Goal: Task Accomplishment & Management: Use online tool/utility

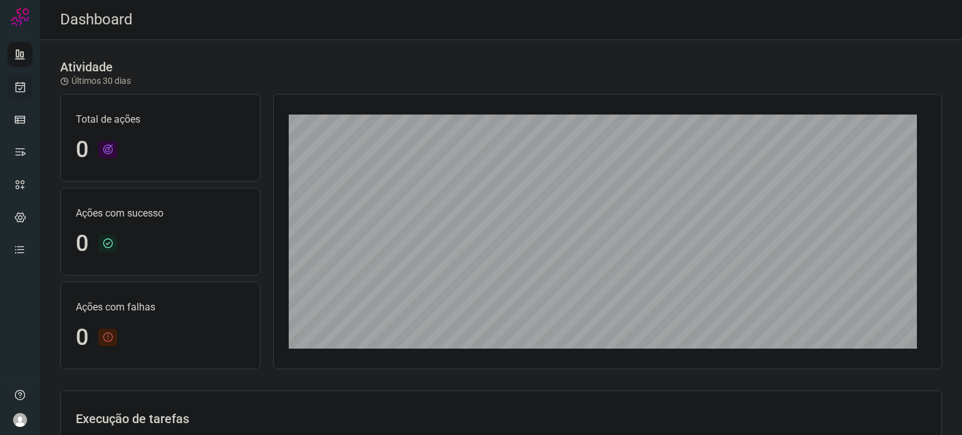
click at [15, 89] on icon at bounding box center [20, 87] width 13 height 13
click at [18, 88] on icon at bounding box center [20, 87] width 13 height 13
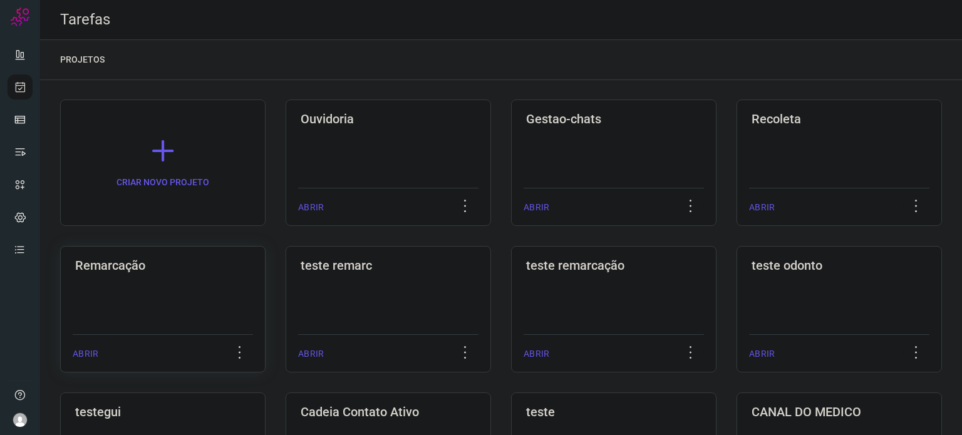
click at [286, 276] on div "Remarcação ABRIR" at bounding box center [388, 309] width 205 height 127
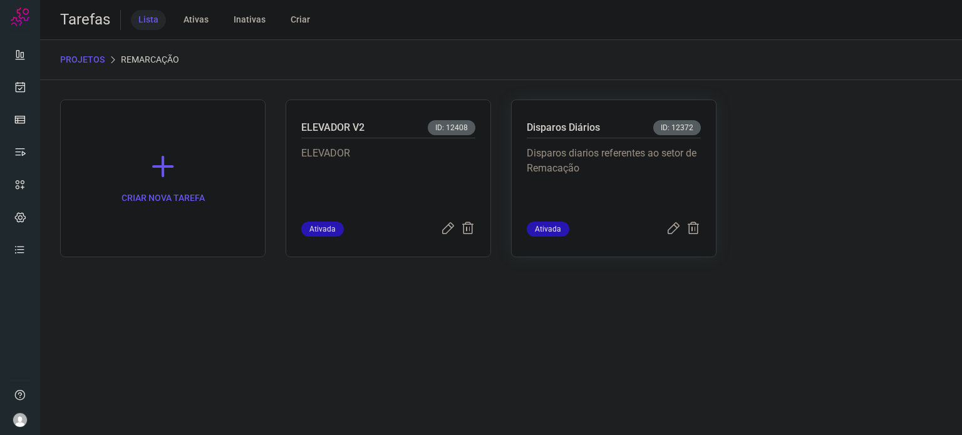
click at [544, 175] on p "Disparos diarios referentes ao setor de Remacação" at bounding box center [614, 177] width 174 height 63
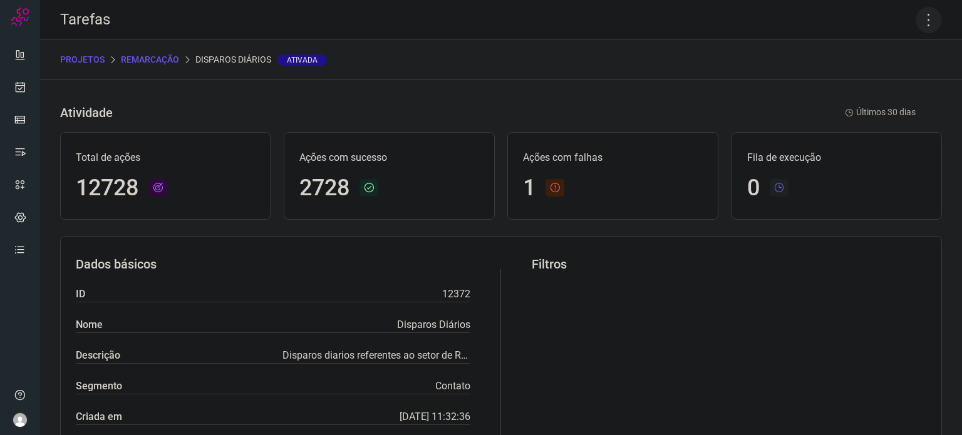
click at [921, 16] on icon at bounding box center [929, 20] width 26 height 26
click at [889, 89] on li "Executar" at bounding box center [875, 82] width 114 height 20
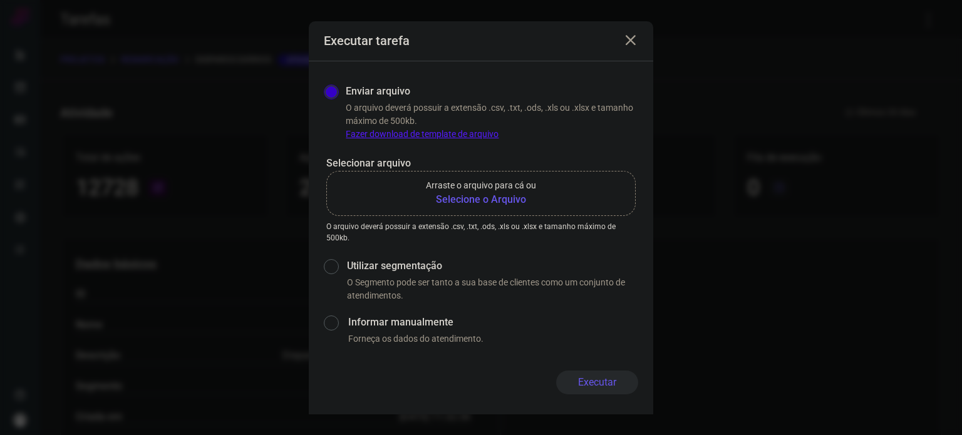
click at [509, 202] on b "Selecione o Arquivo" at bounding box center [481, 199] width 110 height 15
click at [0, 0] on input "Arraste o arquivo para cá ou Selecione o Arquivo" at bounding box center [0, 0] width 0 height 0
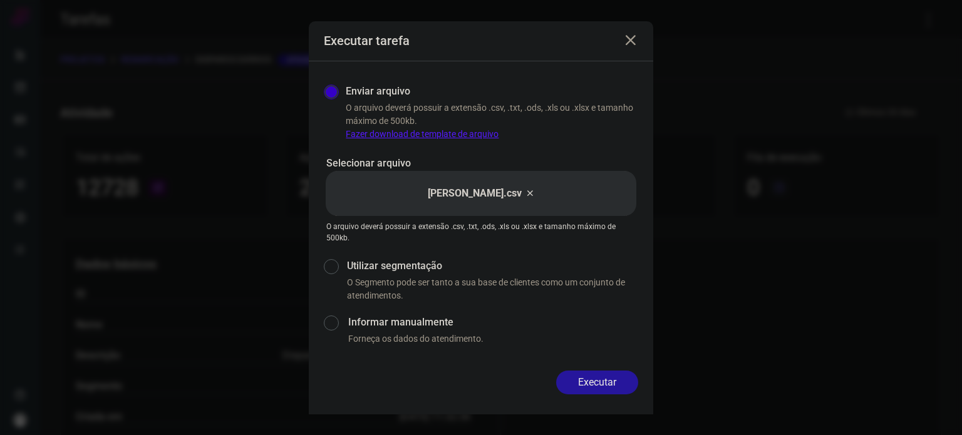
click at [595, 380] on button "Executar" at bounding box center [597, 383] width 82 height 24
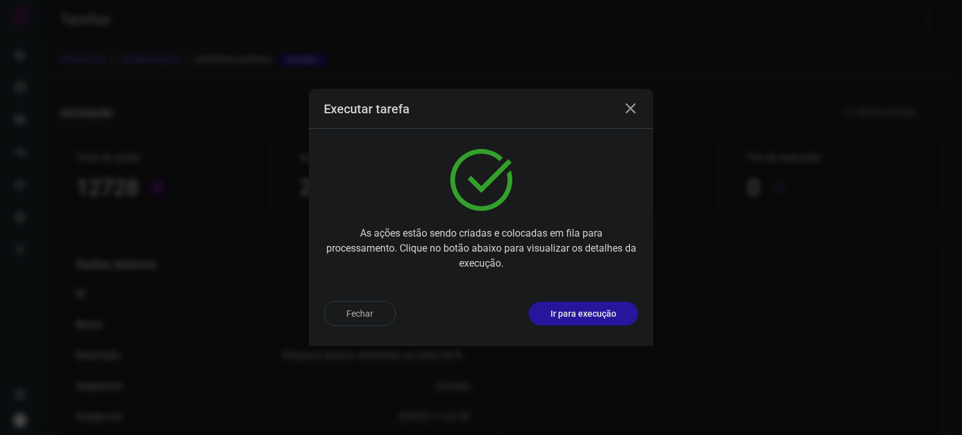
click at [584, 308] on p "Ir para execução" at bounding box center [583, 313] width 66 height 13
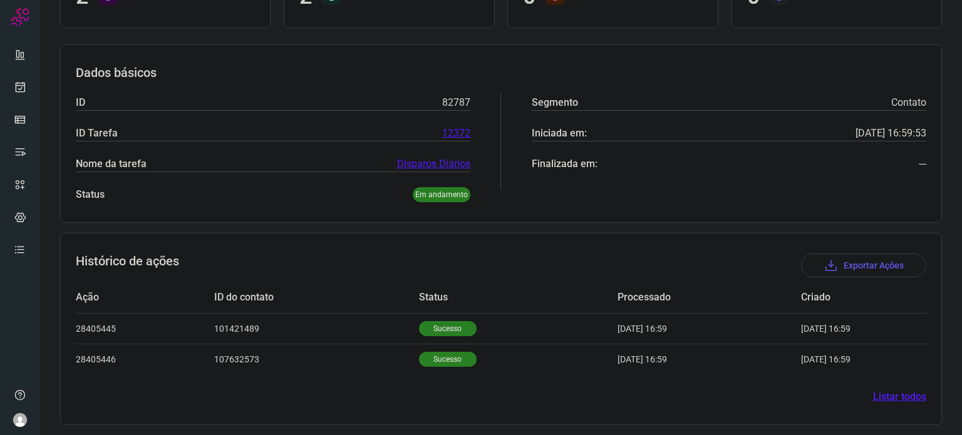
scroll to position [142, 0]
click at [419, 324] on p "Sucesso" at bounding box center [448, 327] width 58 height 15
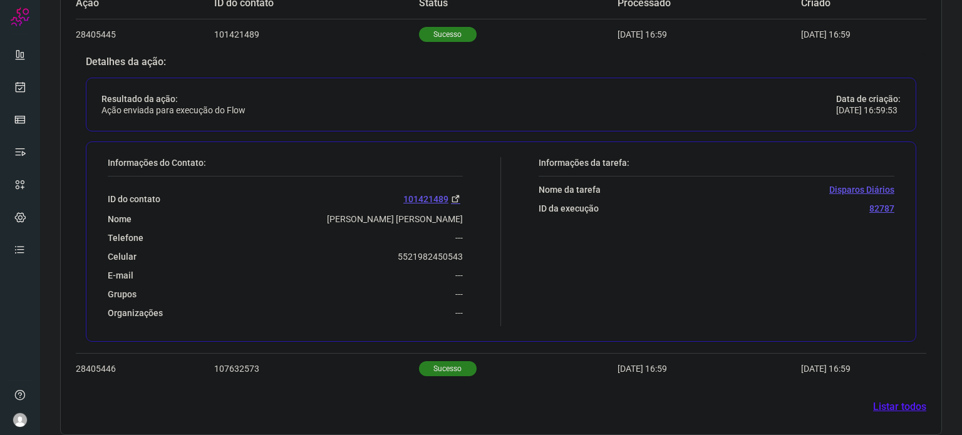
scroll to position [445, 0]
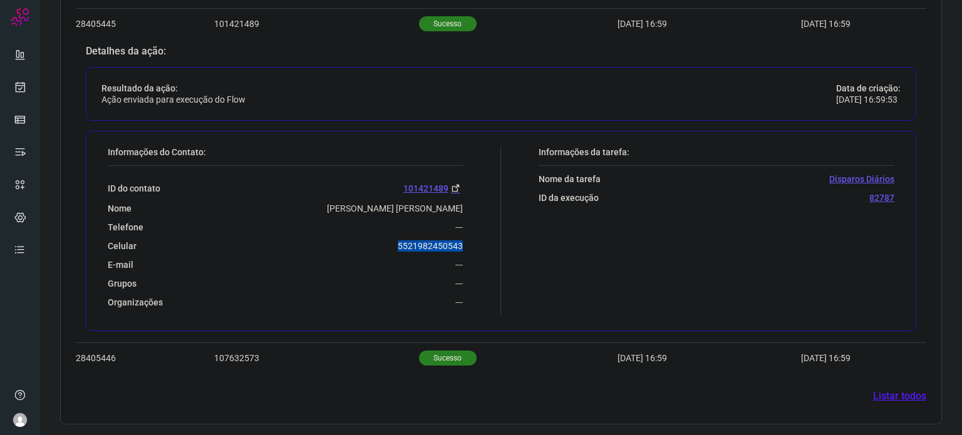
drag, startPoint x: 395, startPoint y: 244, endPoint x: 462, endPoint y: 248, distance: 67.1
click at [461, 248] on div "Informações do Contato: ID do contato 101421489 Nome Eduardo Miguel Ferreira Si…" at bounding box center [301, 231] width 400 height 169
copy p "5521982450543"
click at [13, 83] on link at bounding box center [20, 87] width 25 height 25
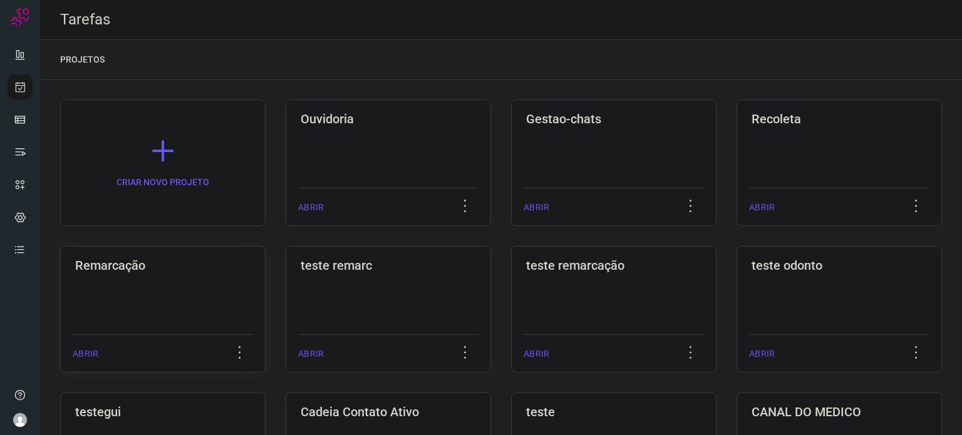
click at [286, 295] on div "Remarcação ABRIR" at bounding box center [388, 309] width 205 height 127
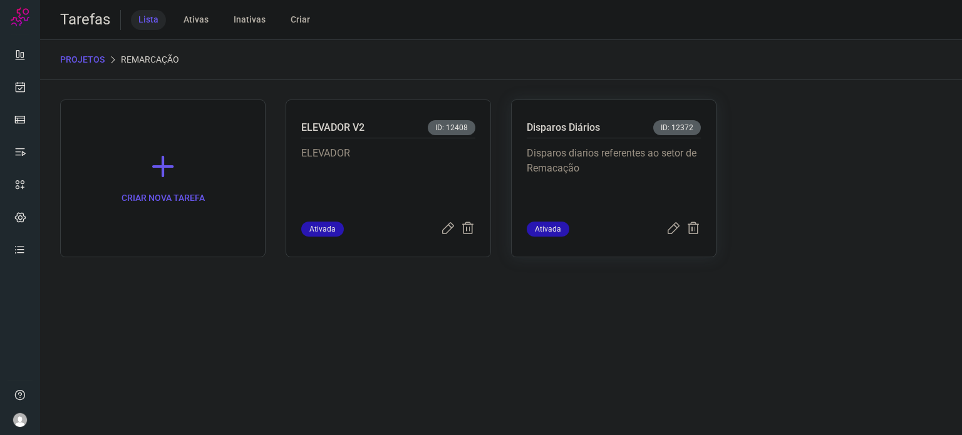
click at [648, 127] on div "Disparos Diários ID: 12372" at bounding box center [614, 129] width 174 height 18
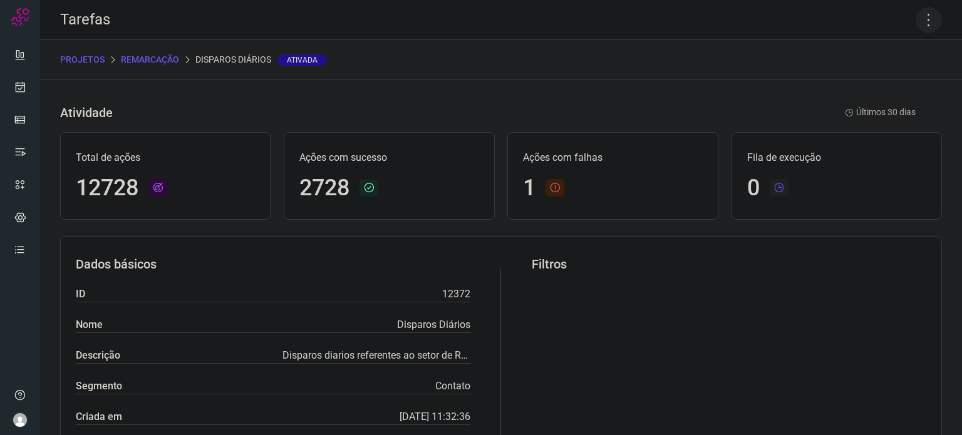
click at [919, 14] on icon at bounding box center [929, 20] width 26 height 26
click at [867, 73] on li "Executar" at bounding box center [875, 82] width 114 height 20
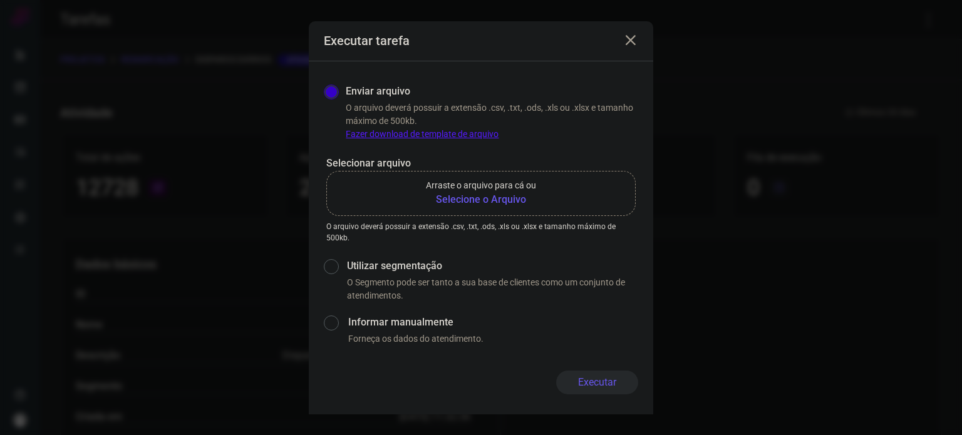
click at [475, 209] on label "Arraste o arquivo para cá ou Selecione o Arquivo" at bounding box center [480, 193] width 309 height 45
click at [0, 0] on input "Arraste o arquivo para cá ou Selecione o Arquivo" at bounding box center [0, 0] width 0 height 0
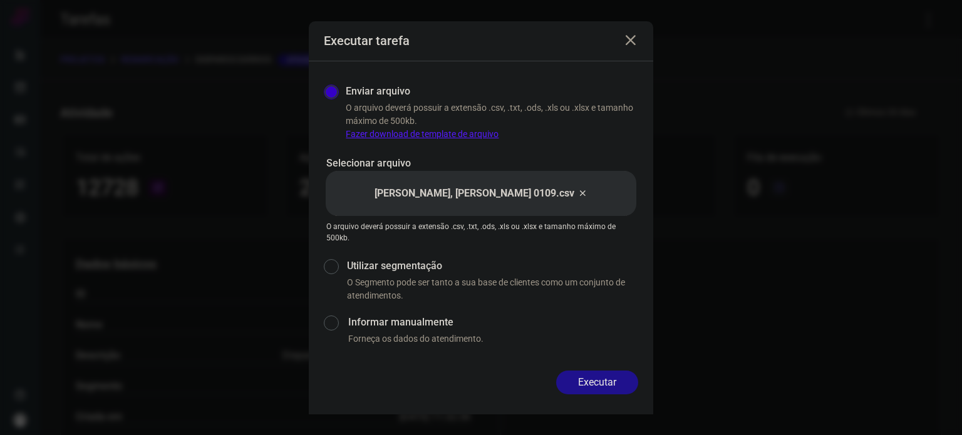
click at [579, 378] on button "Executar" at bounding box center [597, 383] width 82 height 24
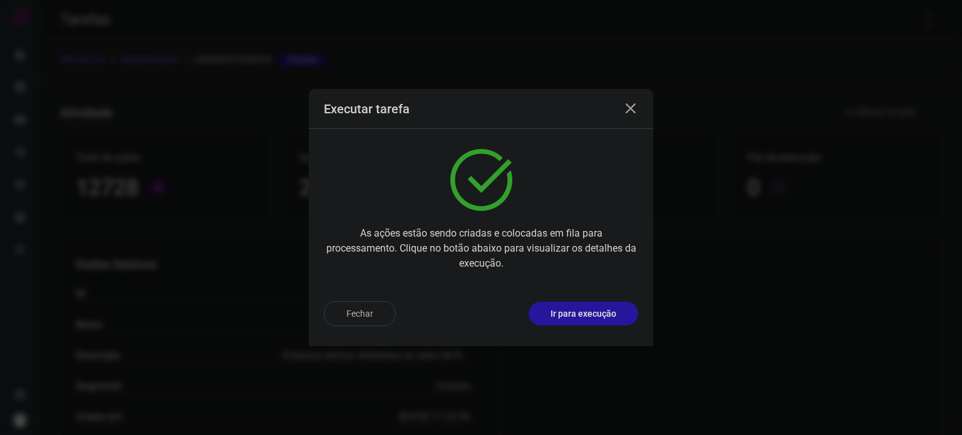
click at [593, 306] on button "Ir para execução" at bounding box center [584, 314] width 110 height 24
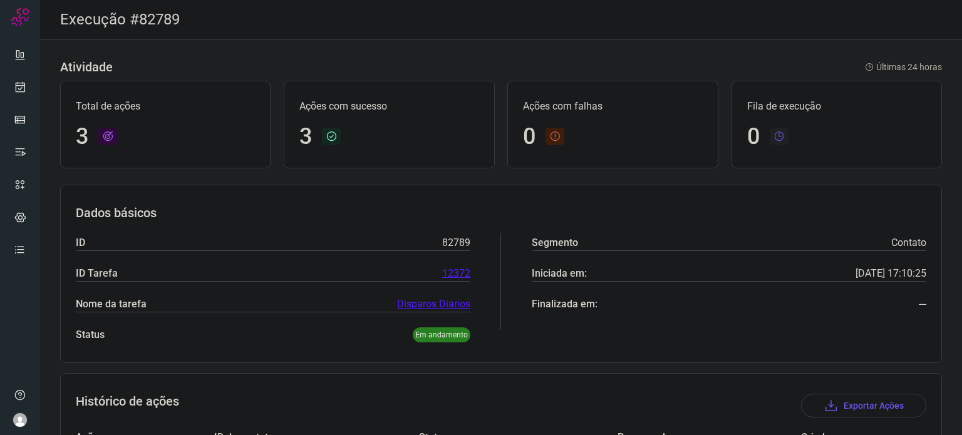
scroll to position [172, 0]
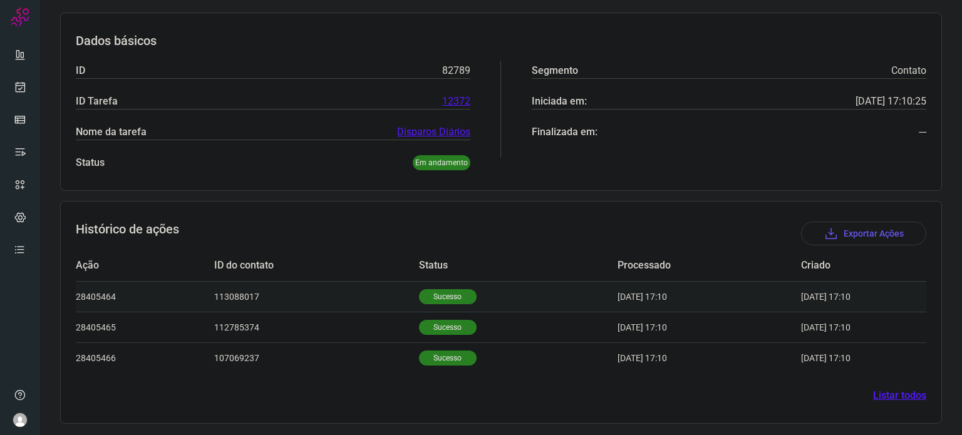
click at [428, 299] on p "Sucesso" at bounding box center [448, 296] width 58 height 15
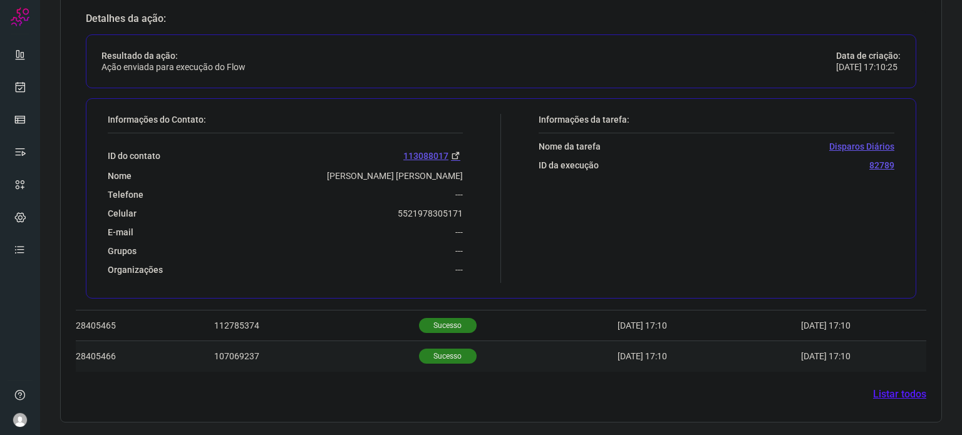
scroll to position [476, 0]
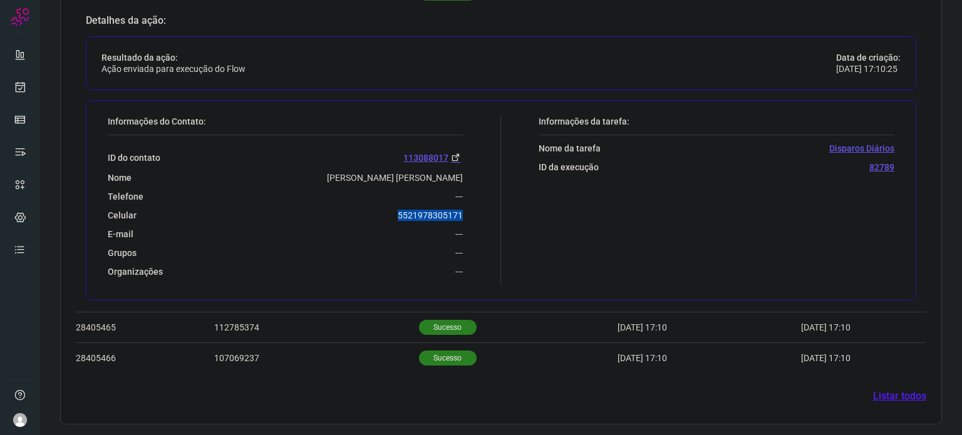
drag, startPoint x: 384, startPoint y: 216, endPoint x: 466, endPoint y: 212, distance: 82.1
click at [466, 212] on div "Informações do Contato: ID do contato 113088017 Nome Leida Maria Bezerra Rodrig…" at bounding box center [301, 200] width 400 height 169
copy p "5521978305171"
click at [17, 82] on icon at bounding box center [20, 87] width 13 height 13
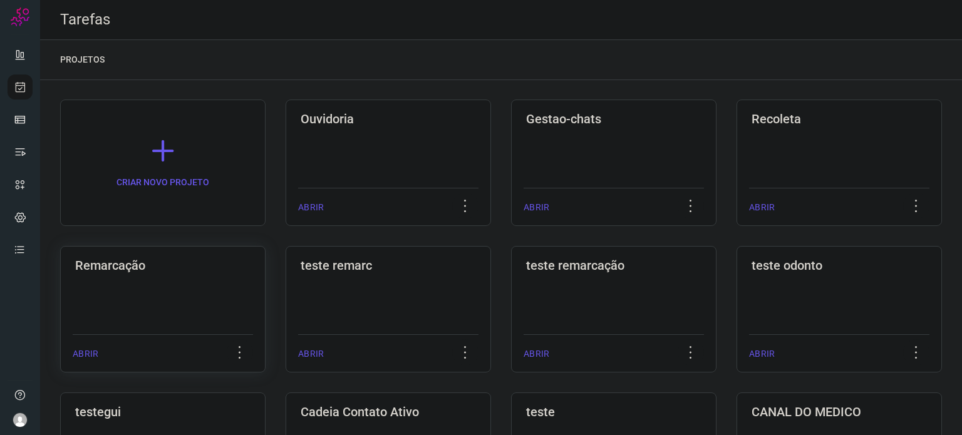
click at [286, 274] on div "Remarcação ABRIR" at bounding box center [388, 309] width 205 height 127
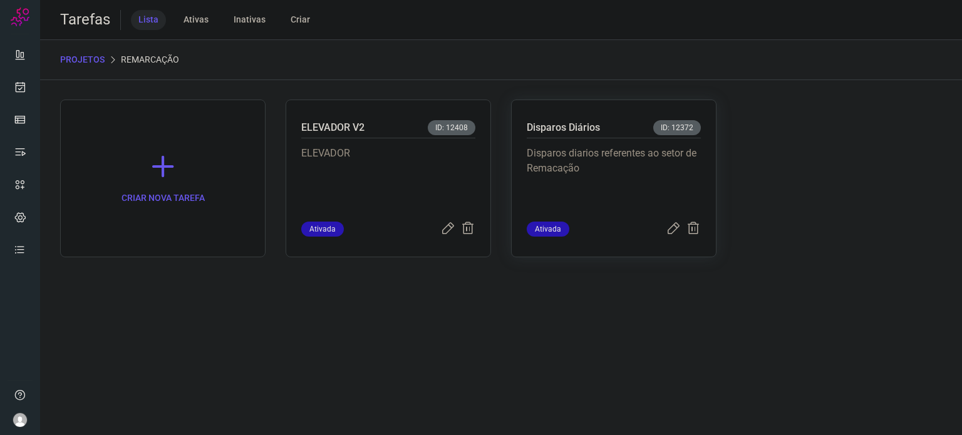
click at [606, 157] on p "Disparos diarios referentes ao setor de Remacação" at bounding box center [614, 177] width 174 height 63
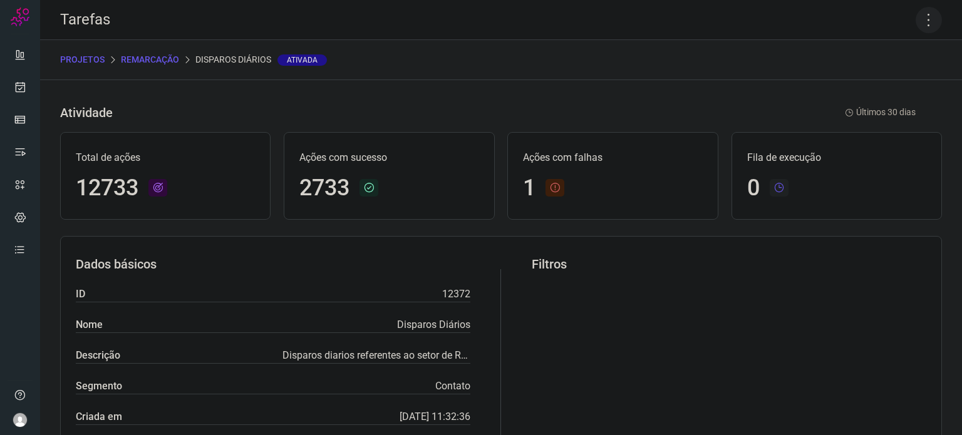
click at [922, 21] on icon at bounding box center [929, 20] width 26 height 26
click at [864, 82] on li "Executar" at bounding box center [875, 82] width 114 height 20
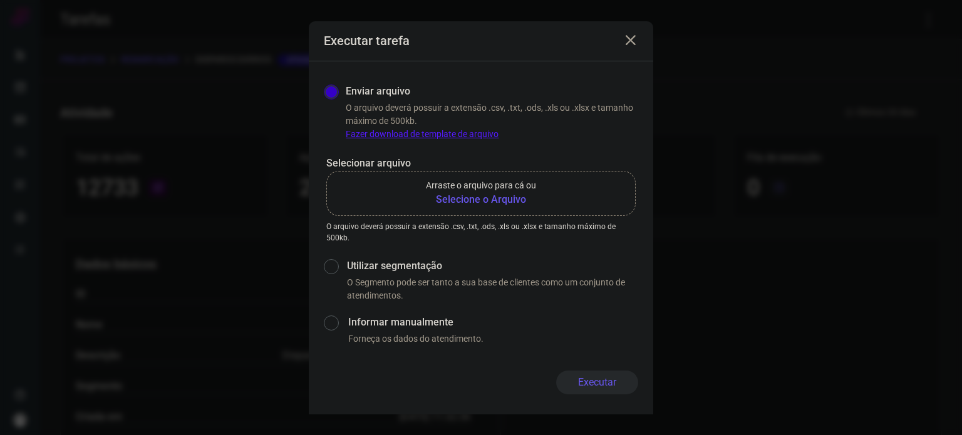
click at [476, 202] on b "Selecione o Arquivo" at bounding box center [481, 199] width 110 height 15
click at [0, 0] on input "Arraste o arquivo para cá ou Selecione o Arquivo" at bounding box center [0, 0] width 0 height 0
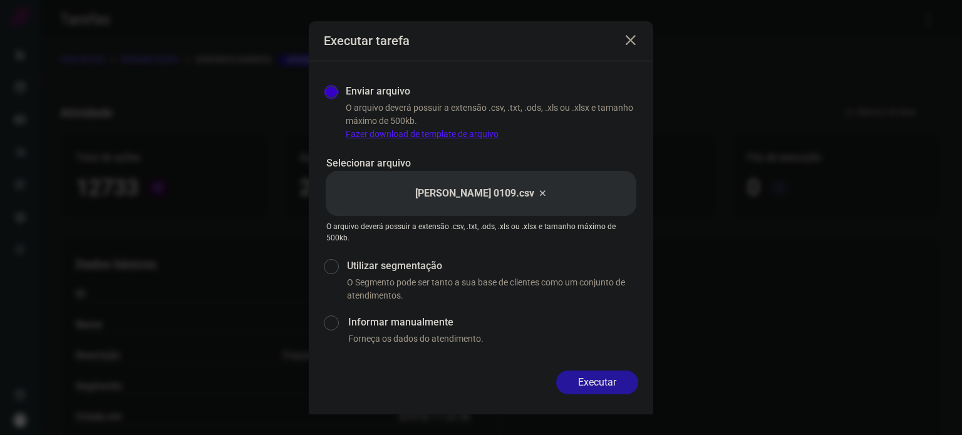
click at [626, 385] on button "Executar" at bounding box center [597, 383] width 82 height 24
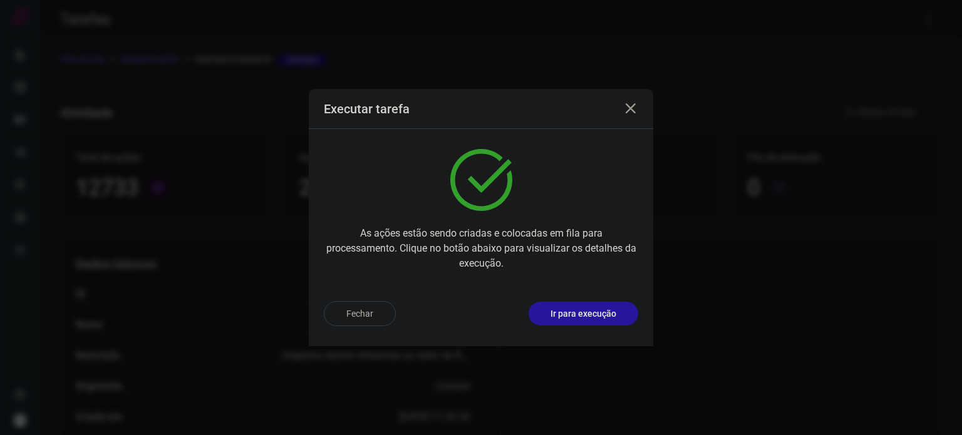
click at [609, 321] on button "Ir para execução" at bounding box center [584, 314] width 110 height 24
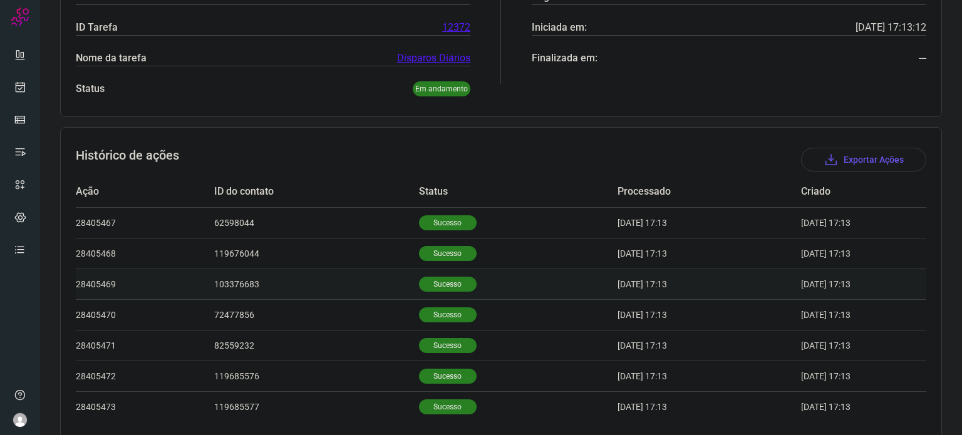
scroll to position [295, 0]
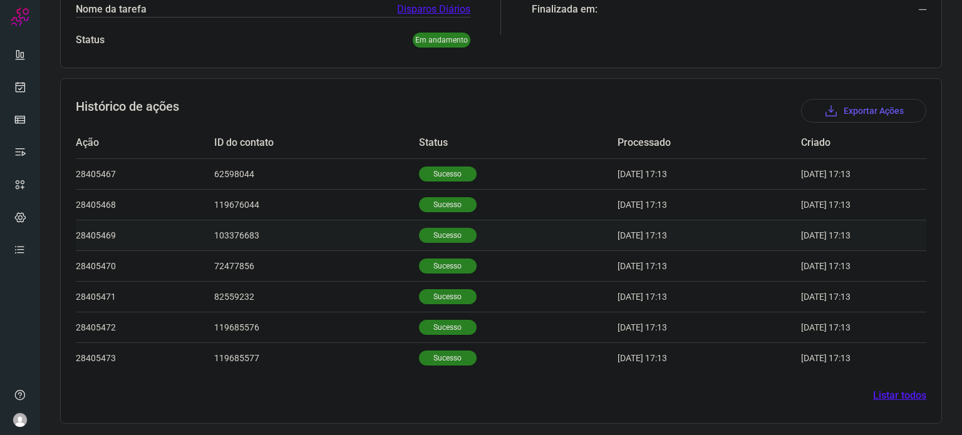
click at [436, 225] on td "Sucesso" at bounding box center [518, 235] width 199 height 31
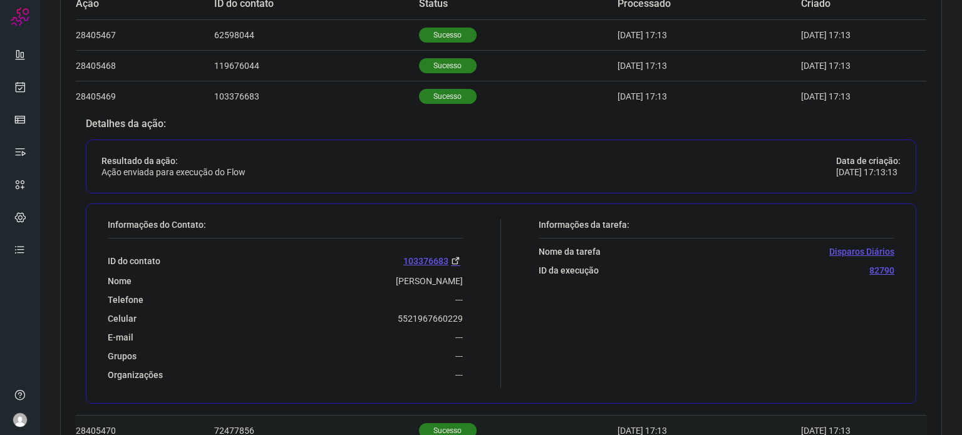
scroll to position [599, 0]
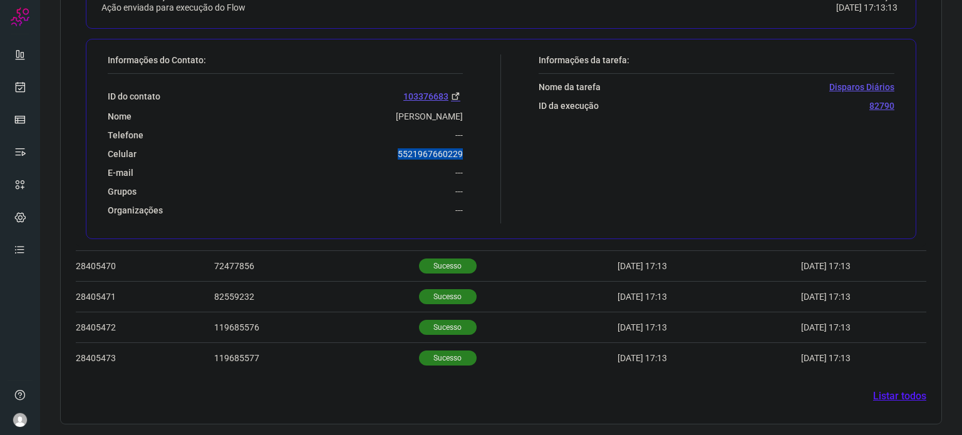
drag, startPoint x: 431, startPoint y: 146, endPoint x: 489, endPoint y: 148, distance: 58.3
click at [489, 148] on div "Informações do Contato: ID do contato 103376683 Nome [PERSON_NAME] Telefone ---…" at bounding box center [301, 138] width 400 height 169
copy p "5521967660229"
drag, startPoint x: 21, startPoint y: 107, endPoint x: 20, endPoint y: 100, distance: 7.5
click at [20, 103] on ul at bounding box center [20, 156] width 25 height 228
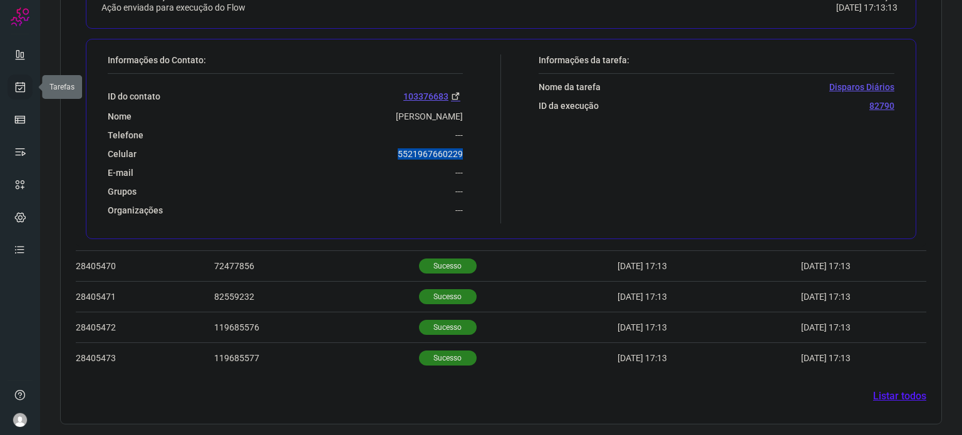
click at [20, 88] on icon at bounding box center [20, 87] width 13 height 13
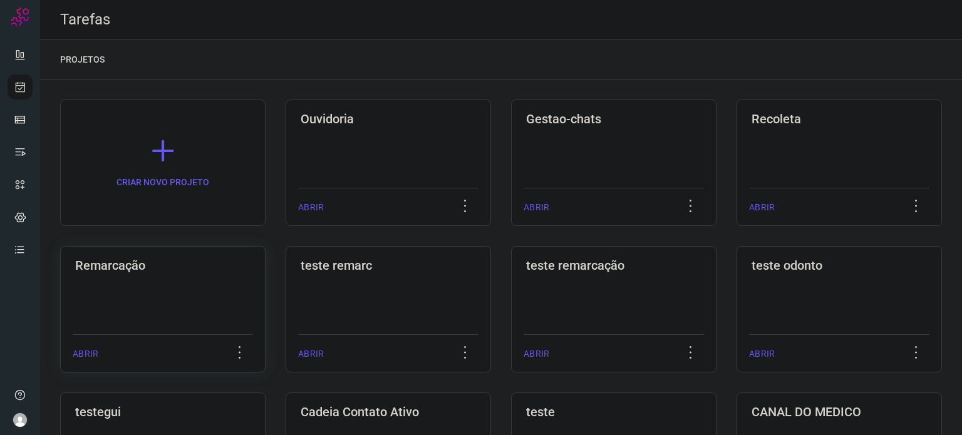
click at [165, 266] on h3 "Remarcação" at bounding box center [162, 265] width 175 height 15
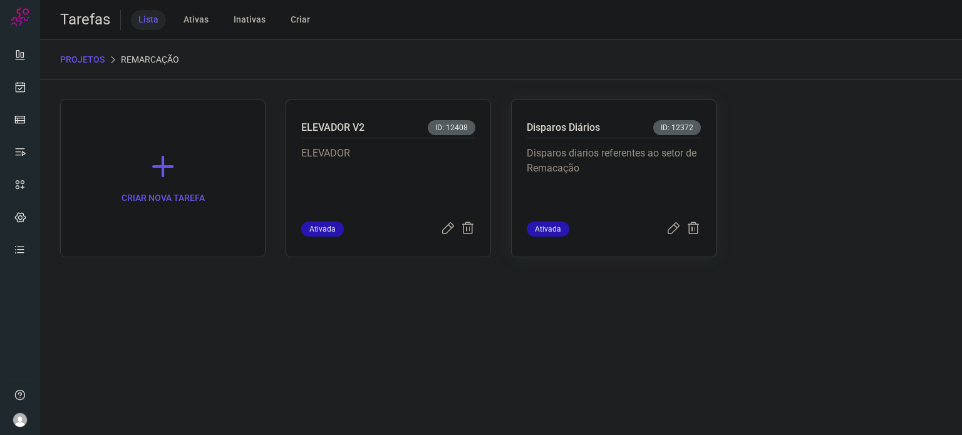
click at [581, 154] on p "Disparos diarios referentes ao setor de Remacação" at bounding box center [614, 177] width 174 height 63
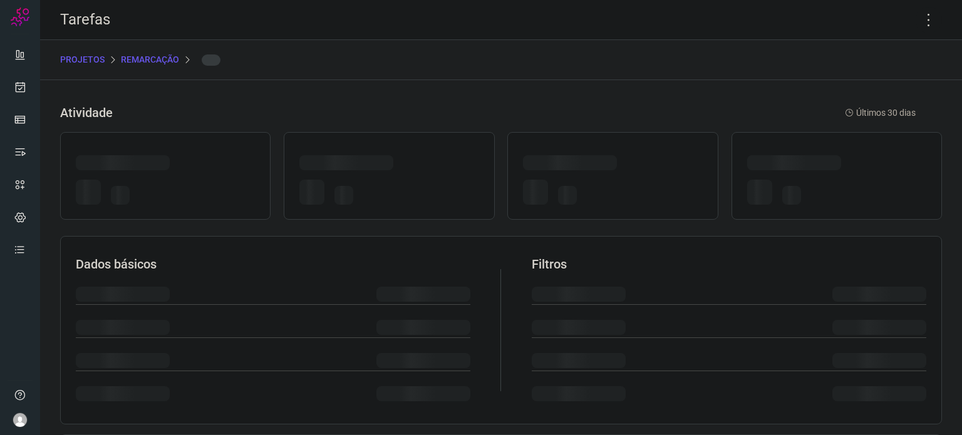
drag, startPoint x: 581, startPoint y: 154, endPoint x: 582, endPoint y: 145, distance: 8.8
click at [584, 146] on div at bounding box center [612, 176] width 210 height 88
drag, startPoint x: 582, startPoint y: 145, endPoint x: 629, endPoint y: 135, distance: 48.0
click at [581, 146] on div at bounding box center [612, 176] width 210 height 88
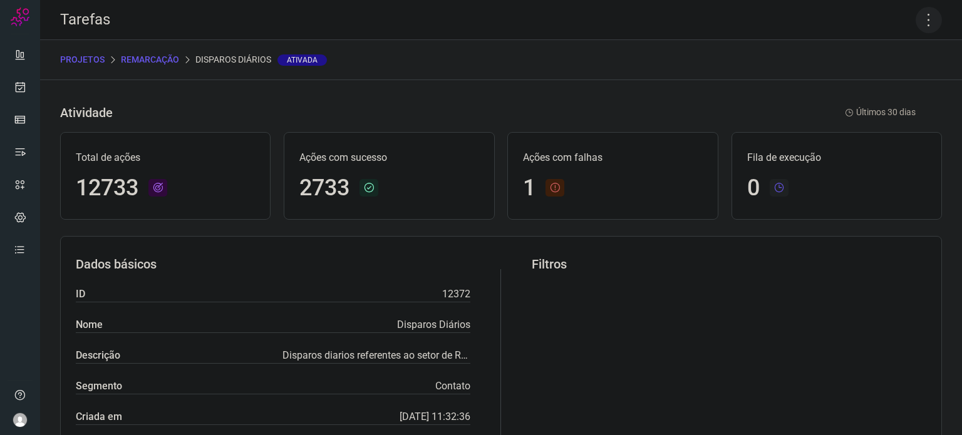
click at [921, 22] on icon at bounding box center [929, 20] width 26 height 26
click at [906, 77] on li "Executar" at bounding box center [875, 82] width 114 height 20
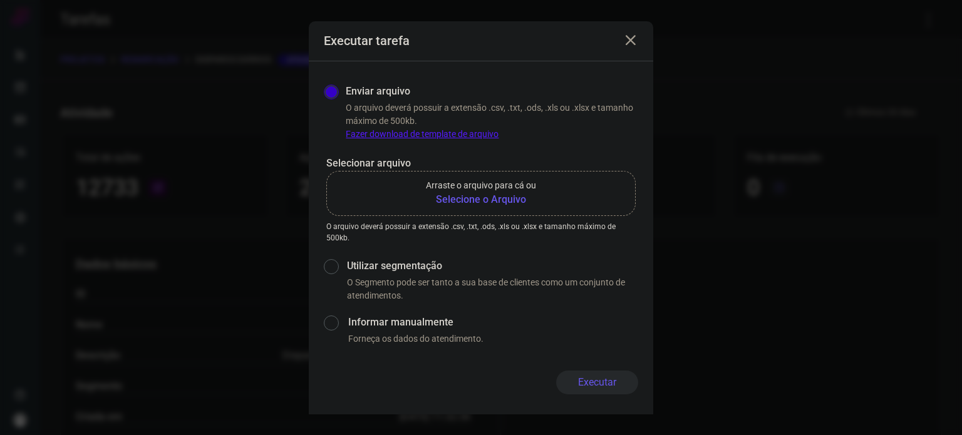
click at [477, 197] on b "Selecione o Arquivo" at bounding box center [481, 199] width 110 height 15
click at [0, 0] on input "Arraste o arquivo para cá ou Selecione o Arquivo" at bounding box center [0, 0] width 0 height 0
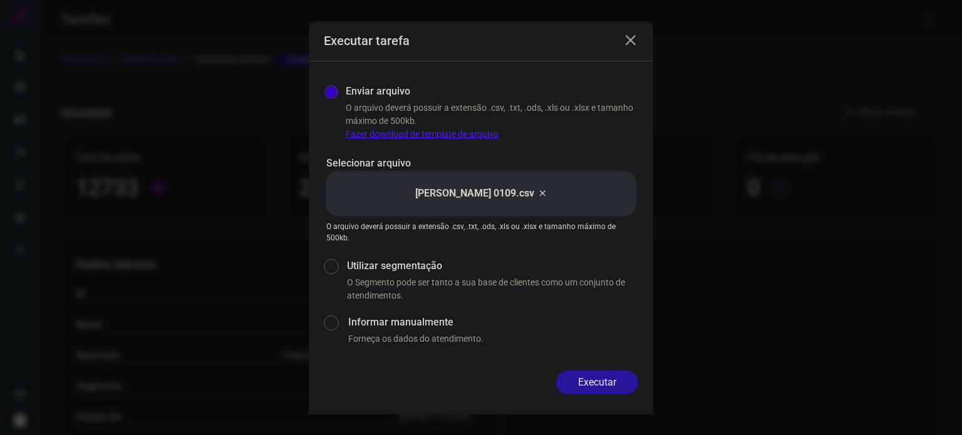
click at [584, 381] on button "Executar" at bounding box center [597, 383] width 82 height 24
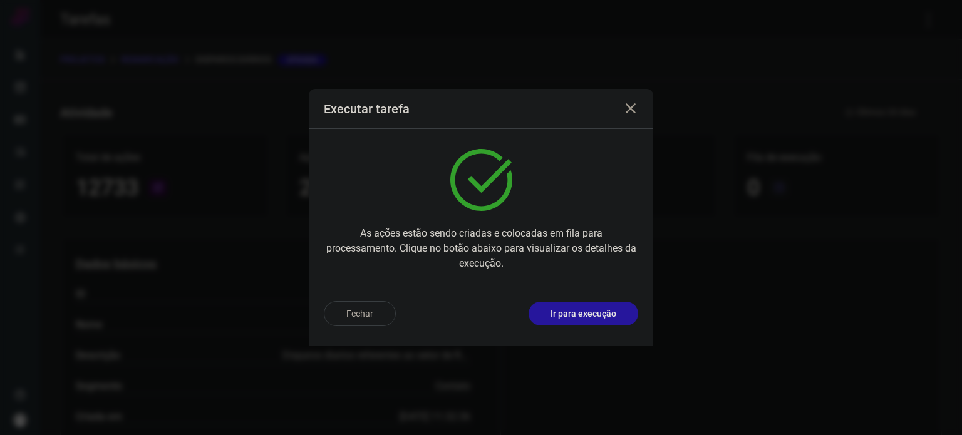
click at [563, 314] on p "Ir para execução" at bounding box center [583, 313] width 66 height 13
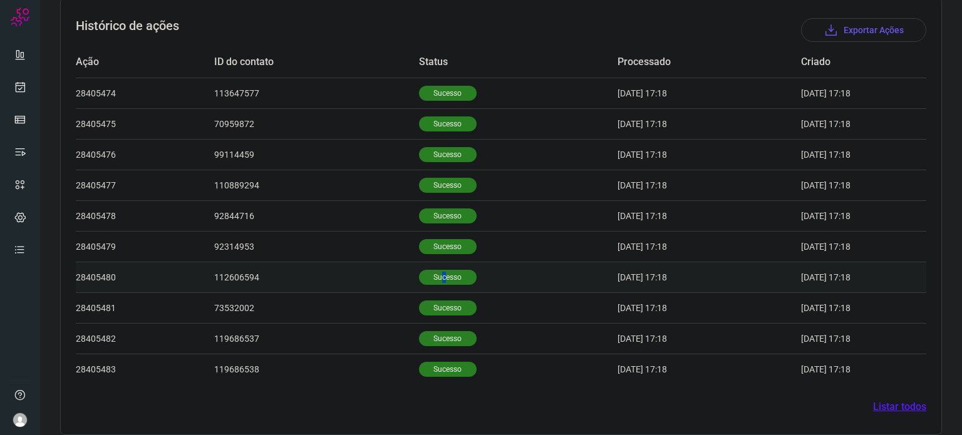
click at [427, 271] on p "Sucesso" at bounding box center [448, 277] width 58 height 15
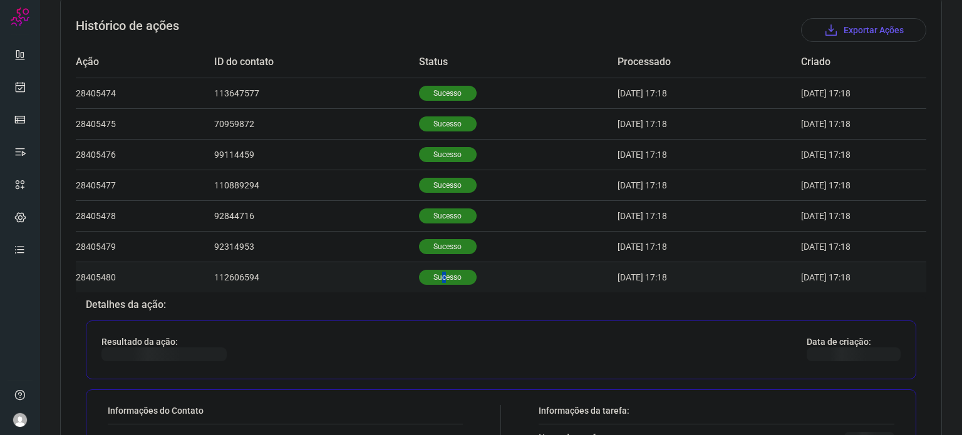
scroll to position [691, 0]
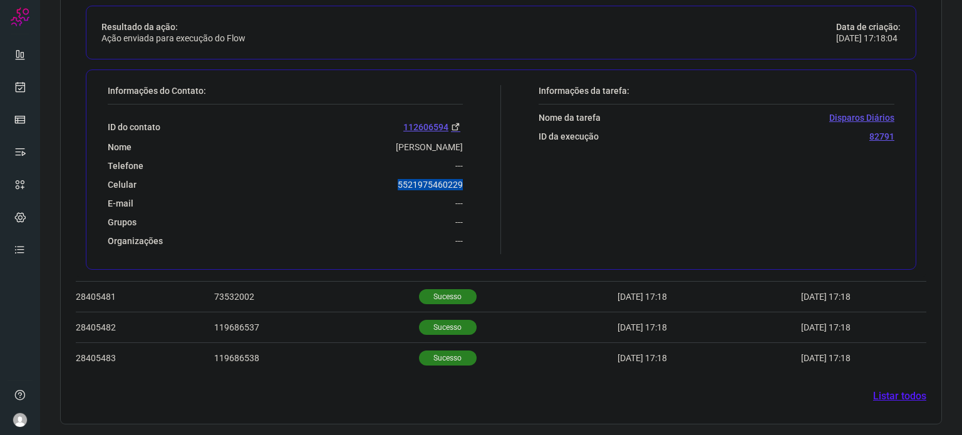
drag, startPoint x: 438, startPoint y: 182, endPoint x: 478, endPoint y: 175, distance: 41.3
click at [479, 172] on div "Informações do Contato: ID do contato 112606594 [GEOGRAPHIC_DATA][PERSON_NAME] …" at bounding box center [301, 169] width 400 height 169
copy p "5521975460229"
click at [22, 89] on icon at bounding box center [20, 87] width 13 height 13
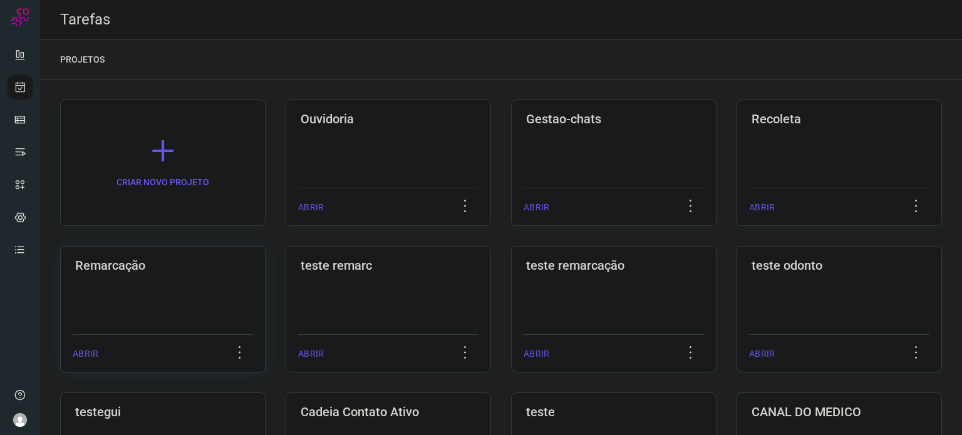
click at [175, 271] on h3 "Remarcação" at bounding box center [162, 265] width 175 height 15
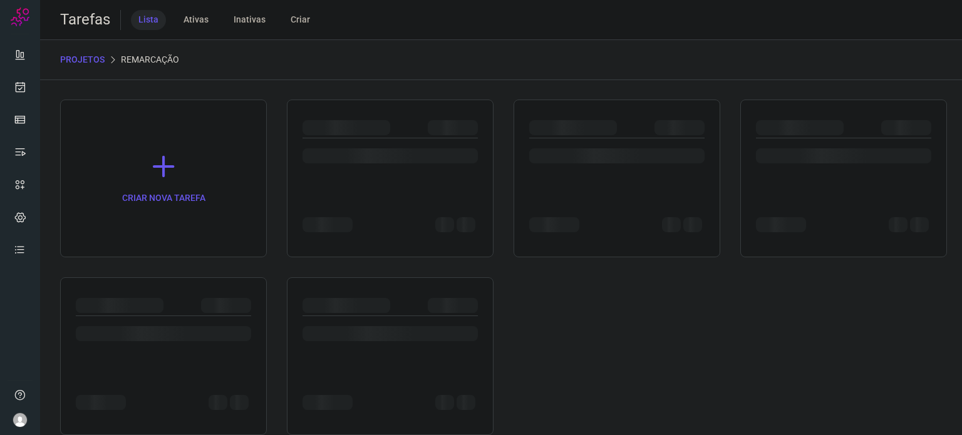
drag, startPoint x: 175, startPoint y: 267, endPoint x: 173, endPoint y: 217, distance: 50.2
click at [173, 219] on div "CRIAR NOVA TAREFA" at bounding box center [163, 179] width 207 height 158
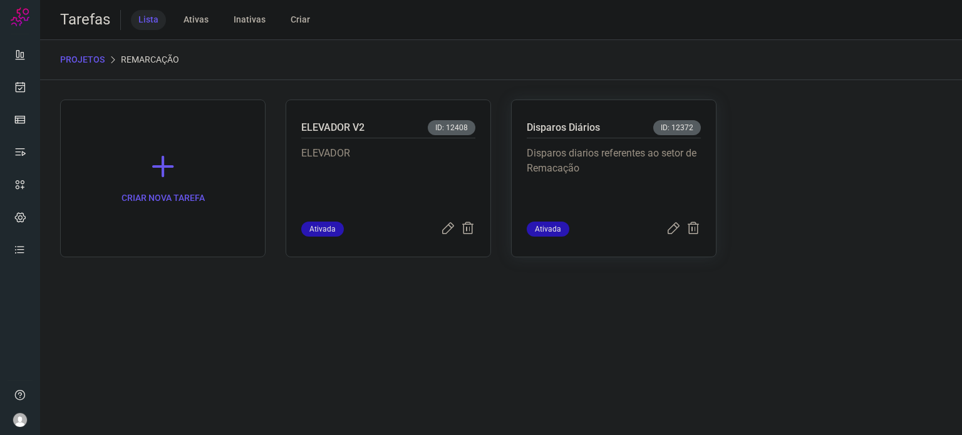
click at [574, 152] on p "Disparos diarios referentes ao setor de Remacação" at bounding box center [614, 177] width 174 height 63
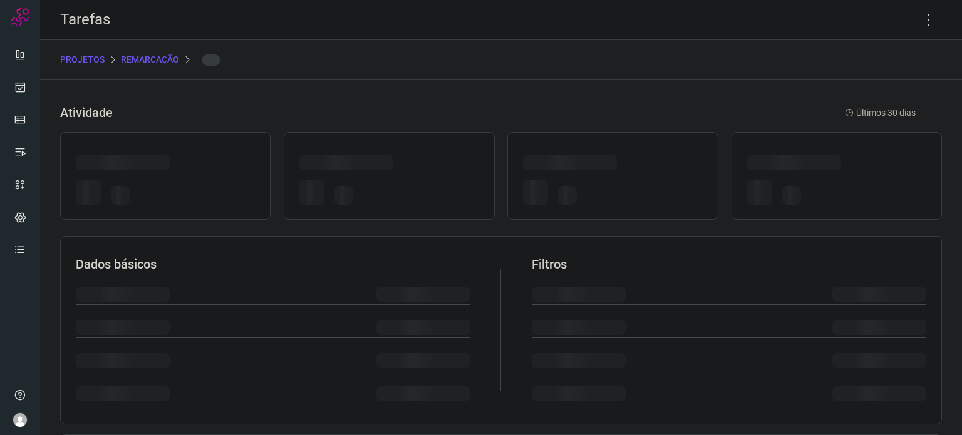
click at [574, 152] on div at bounding box center [612, 176] width 210 height 88
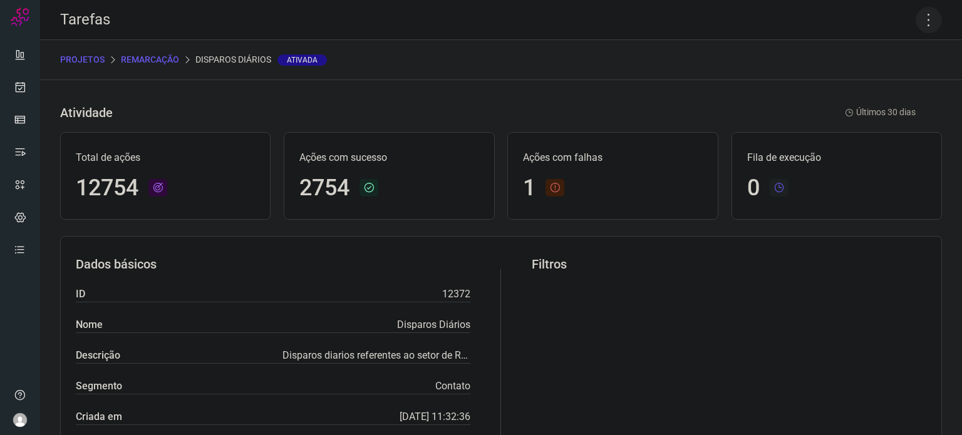
click at [917, 27] on icon at bounding box center [929, 20] width 26 height 26
click at [901, 80] on li "Executar" at bounding box center [875, 82] width 114 height 20
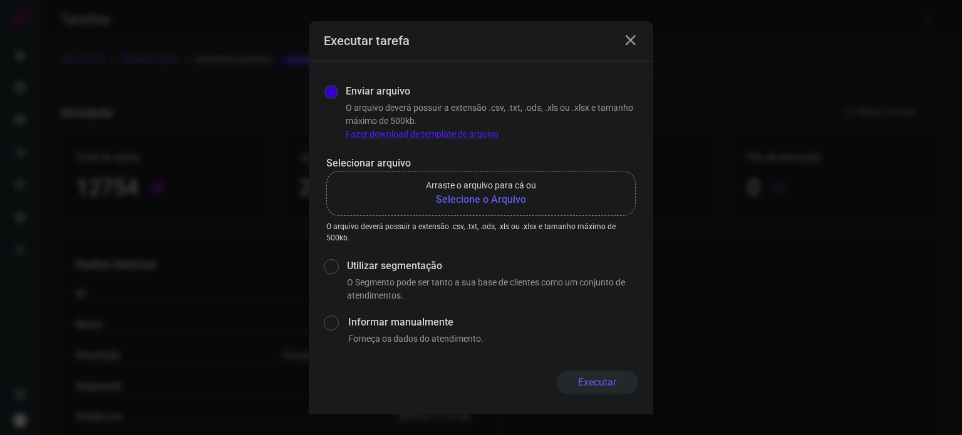
click at [483, 194] on b "Selecione o Arquivo" at bounding box center [481, 199] width 110 height 15
click at [0, 0] on input "Arraste o arquivo para cá ou Selecione o Arquivo" at bounding box center [0, 0] width 0 height 0
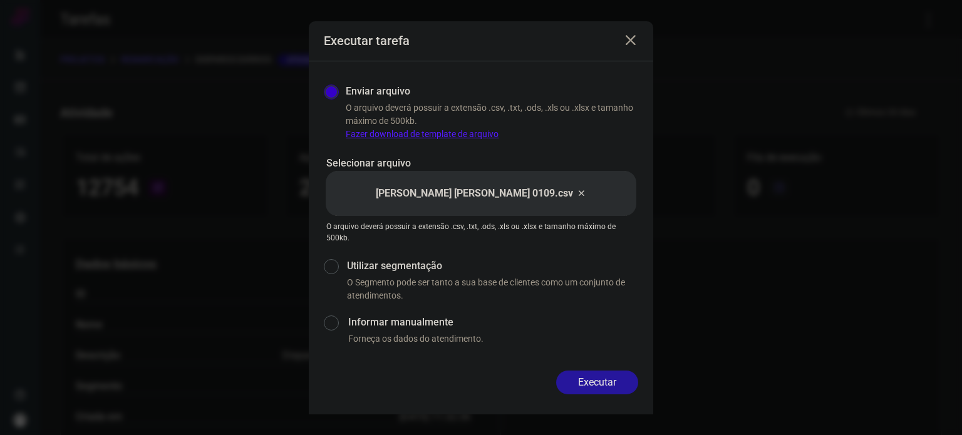
click at [631, 380] on button "Executar" at bounding box center [597, 383] width 82 height 24
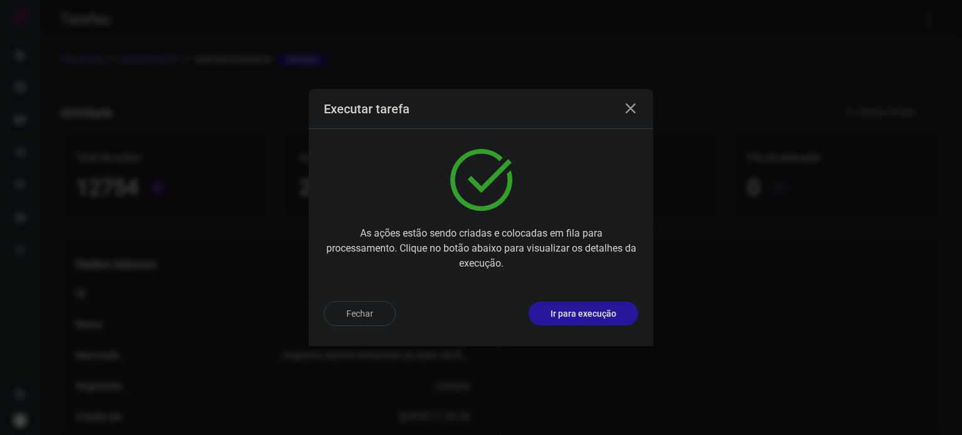
click at [590, 313] on p "Ir para execução" at bounding box center [583, 313] width 66 height 13
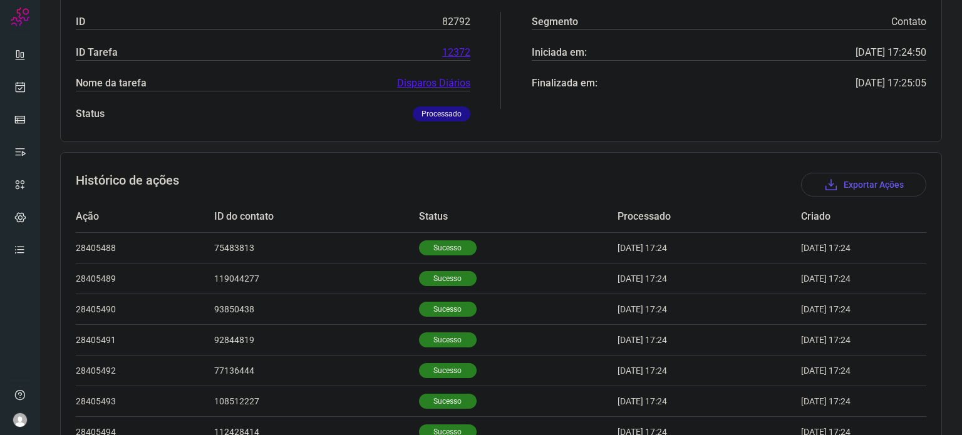
scroll to position [251, 0]
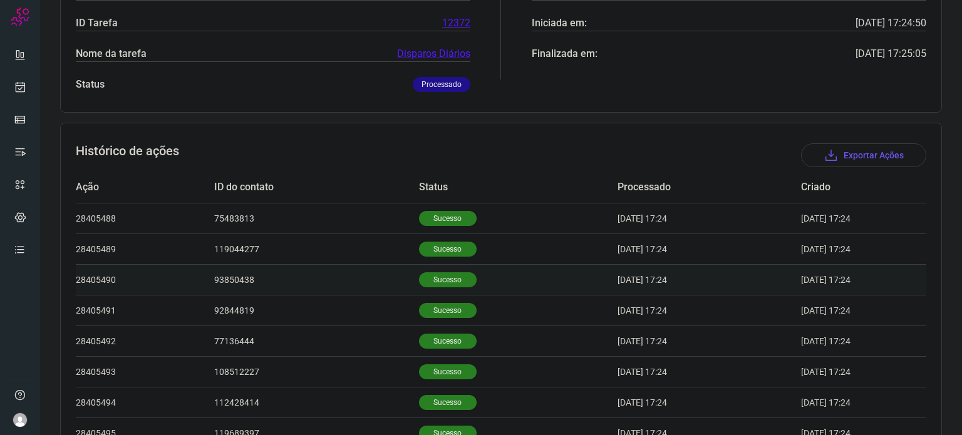
click at [433, 281] on p "Sucesso" at bounding box center [448, 279] width 58 height 15
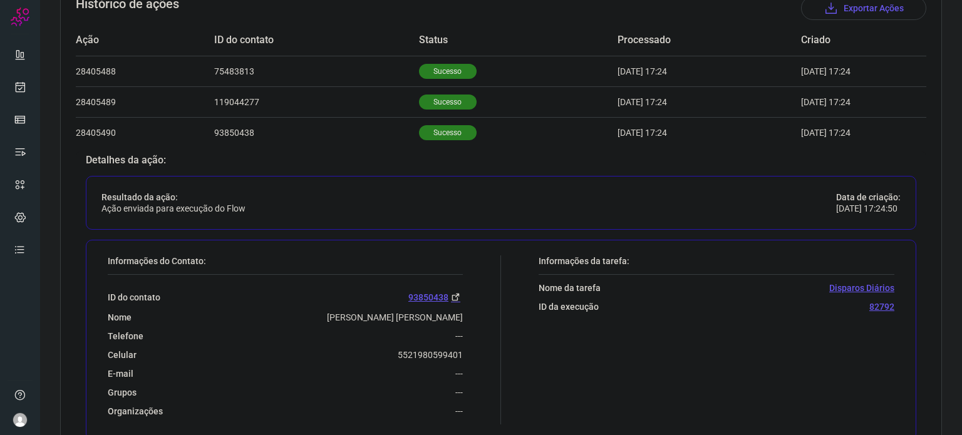
scroll to position [626, 0]
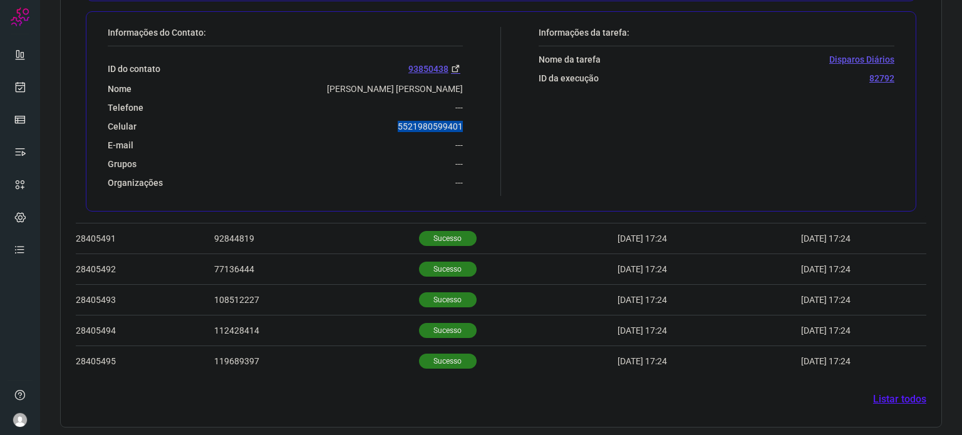
drag, startPoint x: 387, startPoint y: 117, endPoint x: 485, endPoint y: 120, distance: 98.4
click at [486, 120] on div "Informações do Contato: ID do contato 93850438 Nome Ingra Correia Pedroza De Sp…" at bounding box center [301, 111] width 400 height 169
copy p "5521980599401"
click at [17, 80] on link at bounding box center [20, 87] width 25 height 25
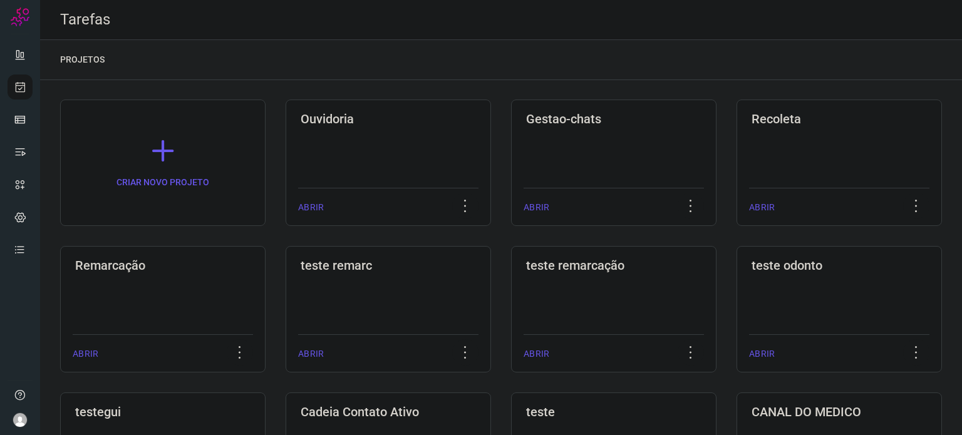
click at [286, 291] on div "Remarcação ABRIR" at bounding box center [388, 309] width 205 height 127
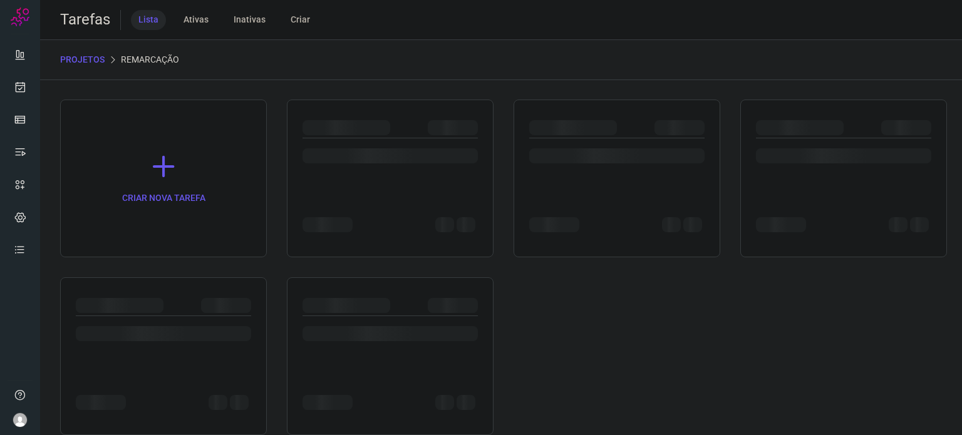
click at [178, 291] on div at bounding box center [163, 356] width 207 height 158
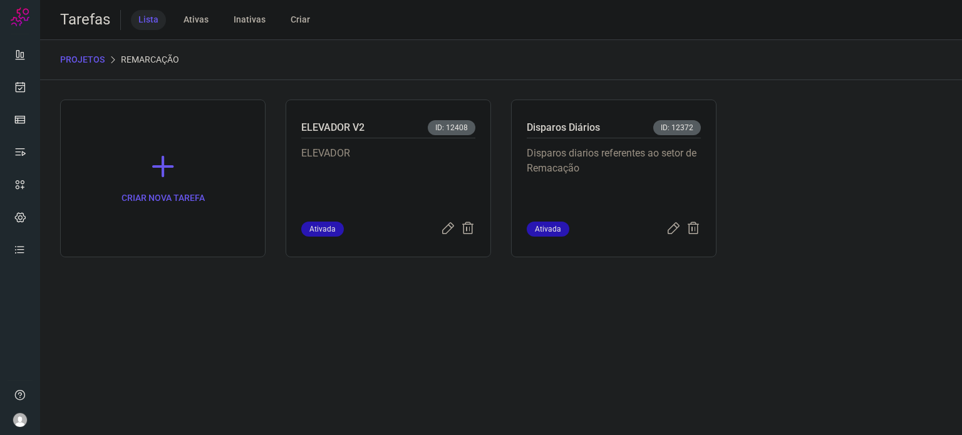
click at [611, 191] on p "Disparos diarios referentes ao setor de Remacação" at bounding box center [614, 177] width 174 height 63
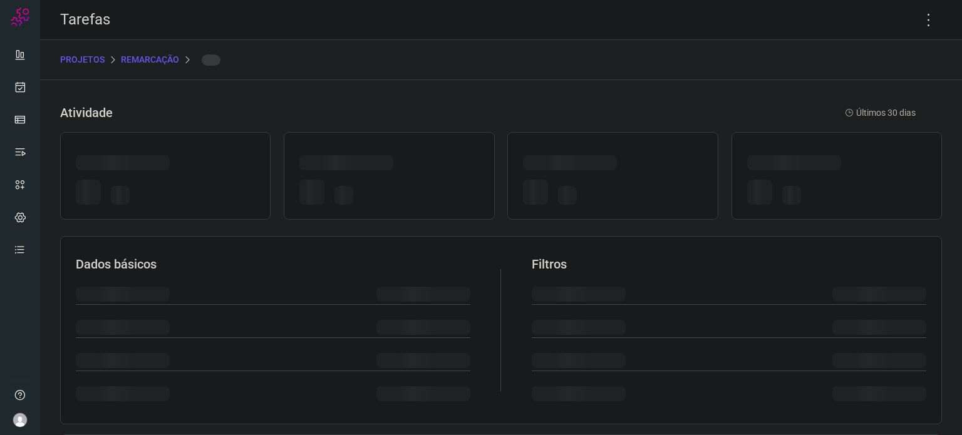
click at [611, 191] on div at bounding box center [612, 194] width 179 height 29
click at [917, 20] on icon at bounding box center [929, 20] width 26 height 26
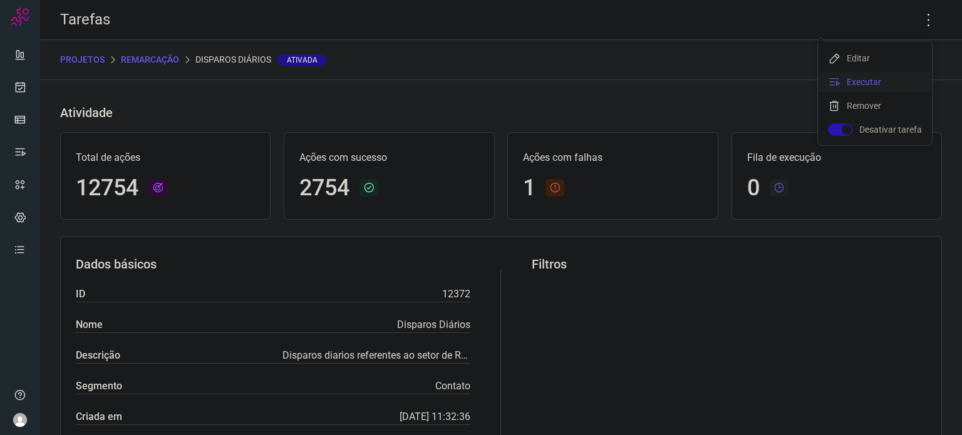
click at [875, 77] on li "Executar" at bounding box center [875, 82] width 114 height 20
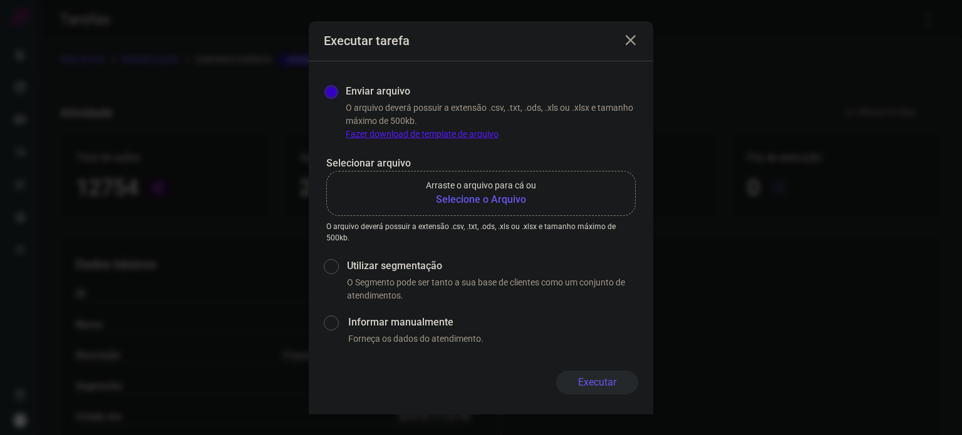
click at [483, 195] on b "Selecione o Arquivo" at bounding box center [481, 199] width 110 height 15
click at [0, 0] on input "Arraste o arquivo para cá ou Selecione o Arquivo" at bounding box center [0, 0] width 0 height 0
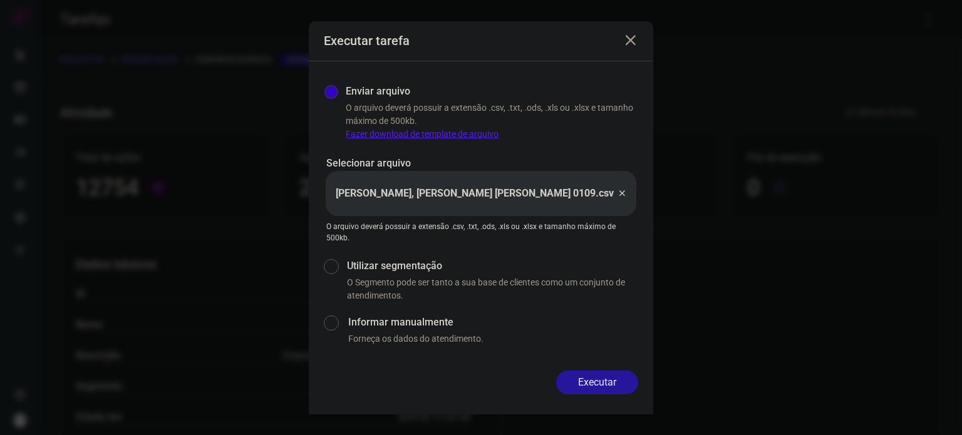
click at [606, 386] on button "Executar" at bounding box center [597, 383] width 82 height 24
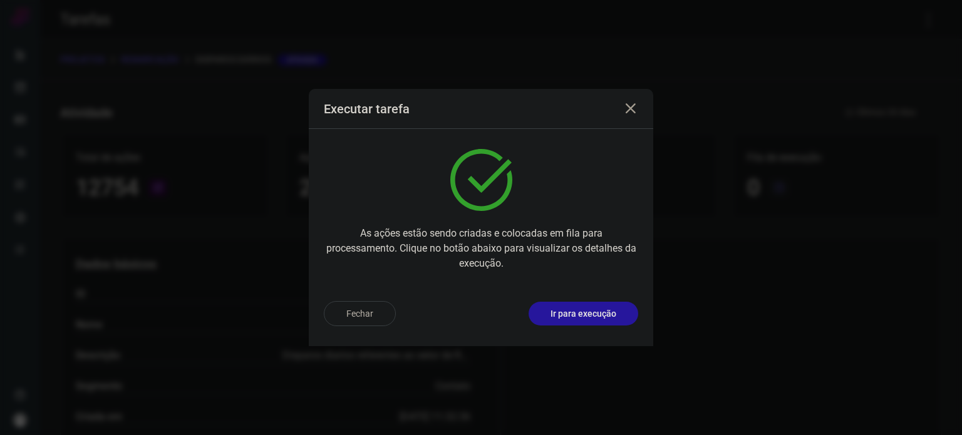
click at [601, 317] on p "Ir para execução" at bounding box center [583, 313] width 66 height 13
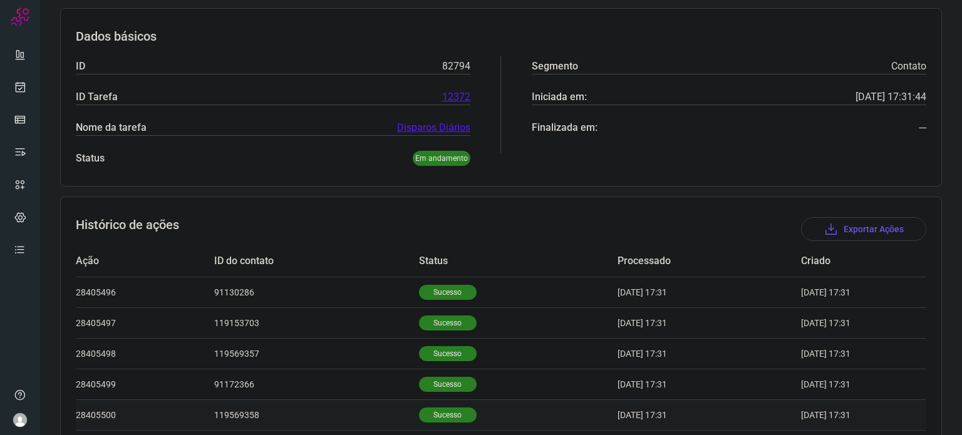
scroll to position [295, 0]
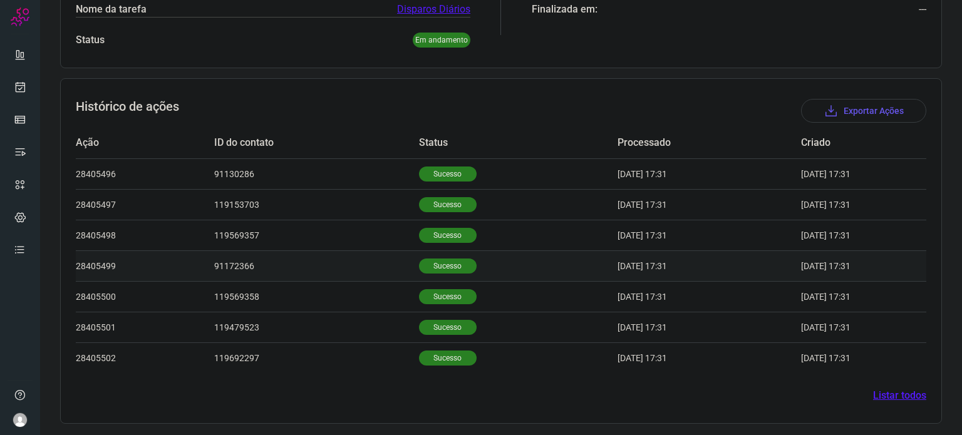
click at [419, 261] on p "Sucesso" at bounding box center [448, 266] width 58 height 15
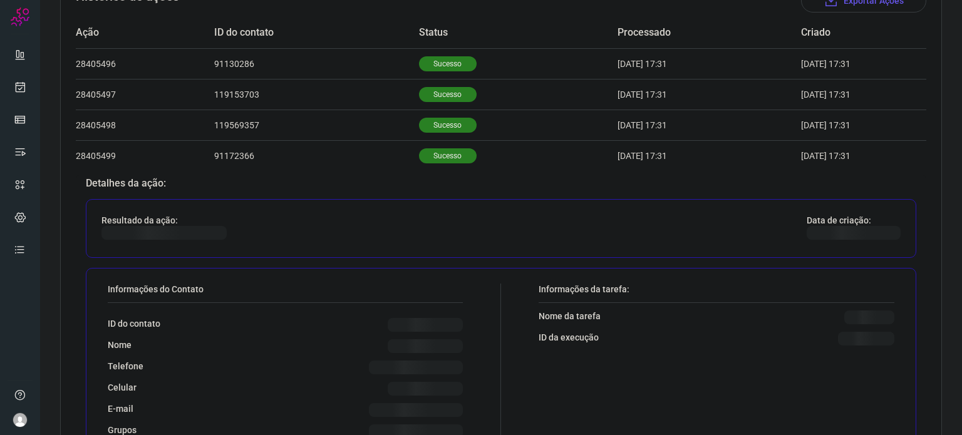
scroll to position [483, 0]
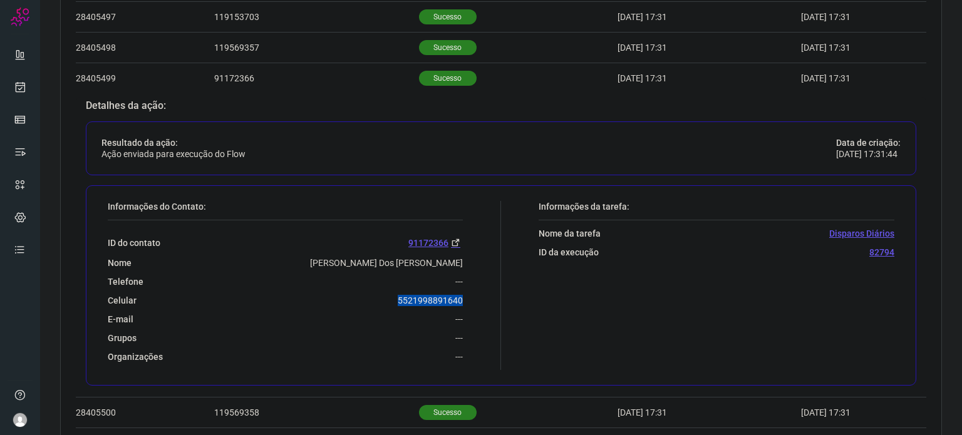
drag, startPoint x: 385, startPoint y: 298, endPoint x: 466, endPoint y: 299, distance: 81.4
click at [466, 299] on div "Informações do Contato: ID do contato 91172366 Nome Fernanda Viegas Barbosa Dos…" at bounding box center [301, 285] width 400 height 169
copy p "5521998891640"
click at [18, 90] on icon at bounding box center [20, 87] width 13 height 13
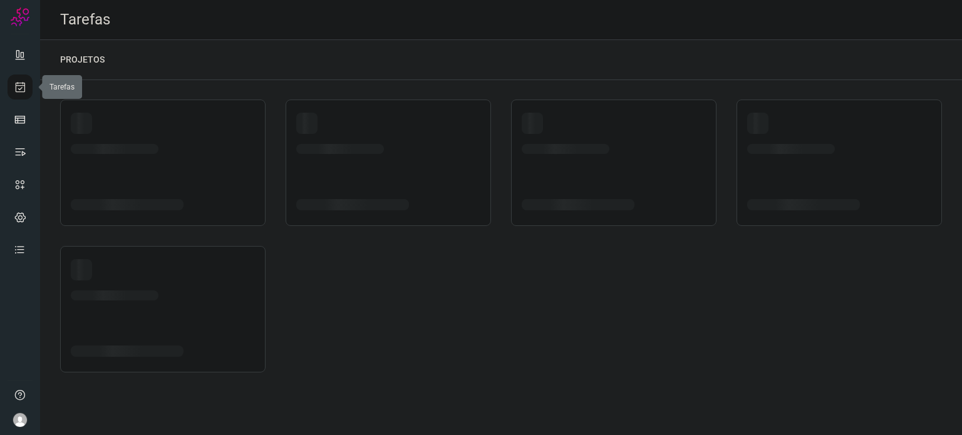
click at [20, 87] on icon at bounding box center [20, 87] width 13 height 13
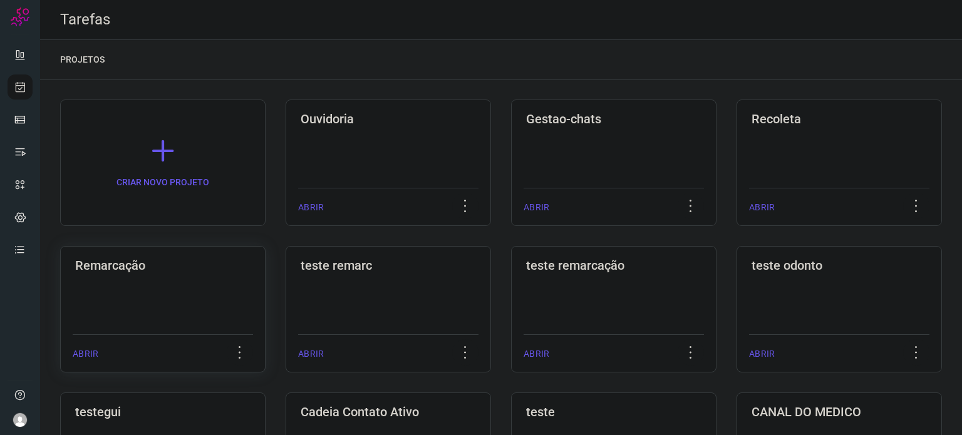
click at [209, 269] on h3 "Remarcação" at bounding box center [162, 265] width 175 height 15
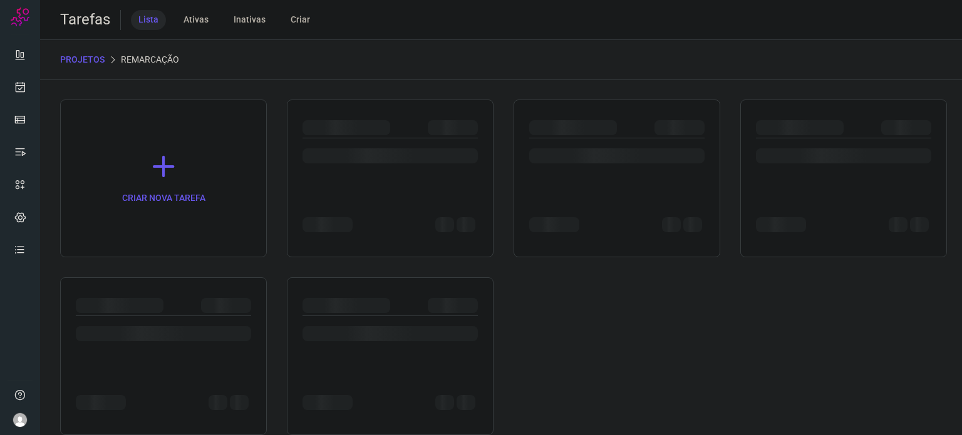
click at [209, 269] on div "CRIAR NOVA TAREFA" at bounding box center [501, 268] width 882 height 336
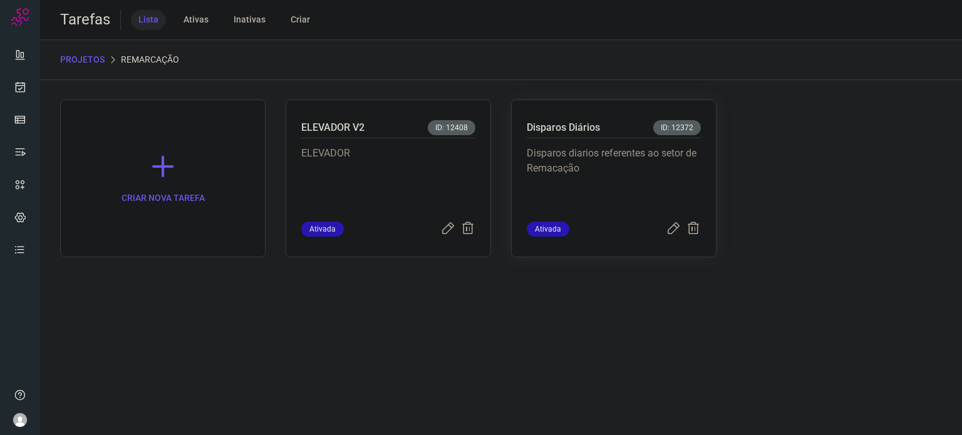
click at [541, 183] on p "Disparos diarios referentes ao setor de Remacação" at bounding box center [614, 177] width 174 height 63
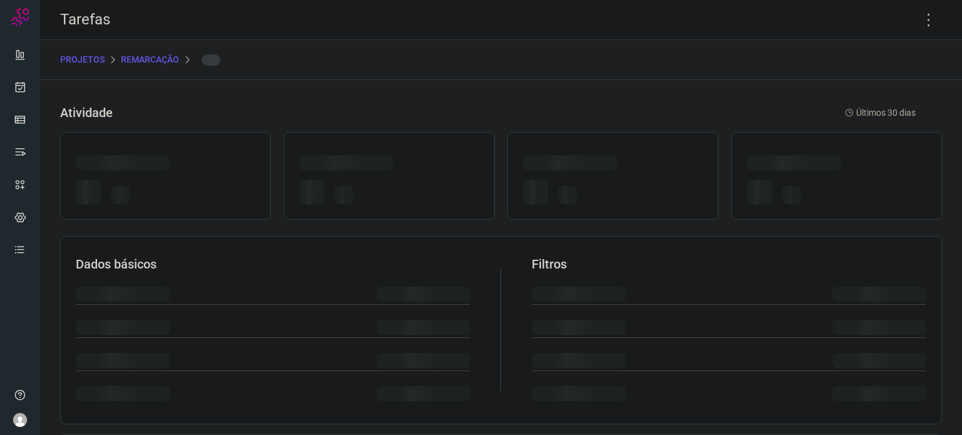
click at [541, 183] on div at bounding box center [535, 192] width 25 height 25
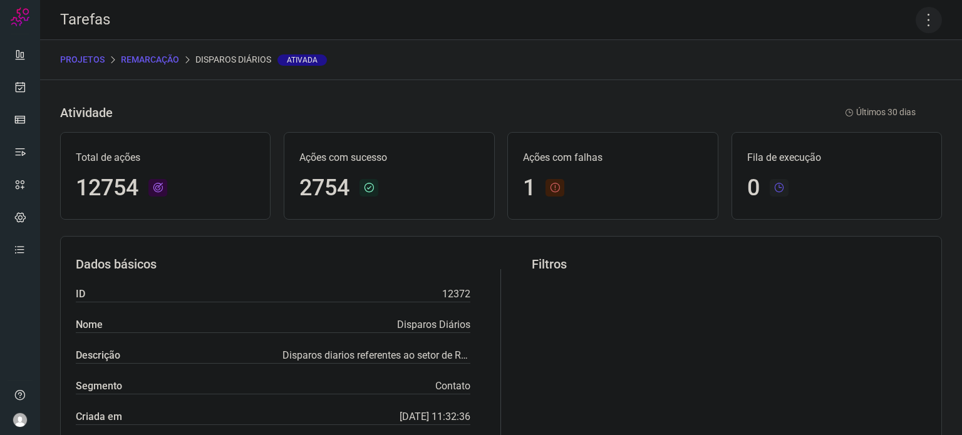
click at [916, 21] on icon at bounding box center [929, 20] width 26 height 26
click at [874, 84] on li "Executar" at bounding box center [875, 82] width 114 height 20
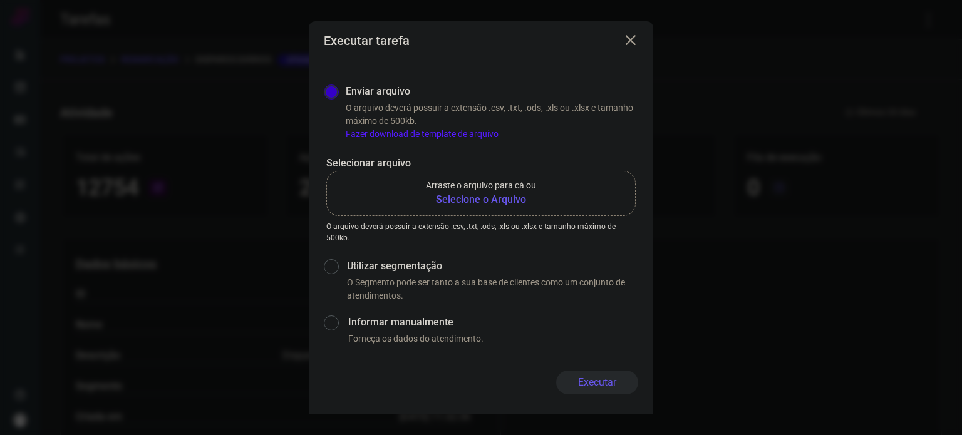
click at [507, 201] on b "Selecione o Arquivo" at bounding box center [481, 199] width 110 height 15
click at [0, 0] on input "Arraste o arquivo para cá ou Selecione o Arquivo" at bounding box center [0, 0] width 0 height 0
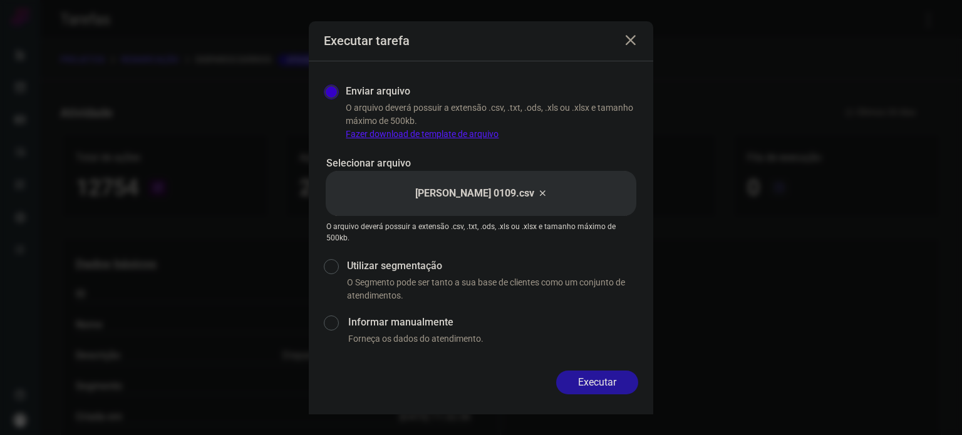
click at [601, 383] on button "Executar" at bounding box center [597, 383] width 82 height 24
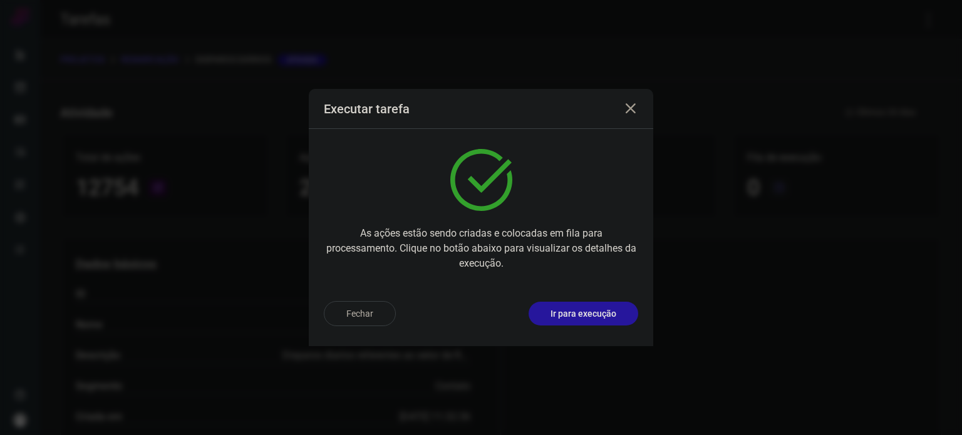
click at [603, 307] on p "Ir para execução" at bounding box center [583, 313] width 66 height 13
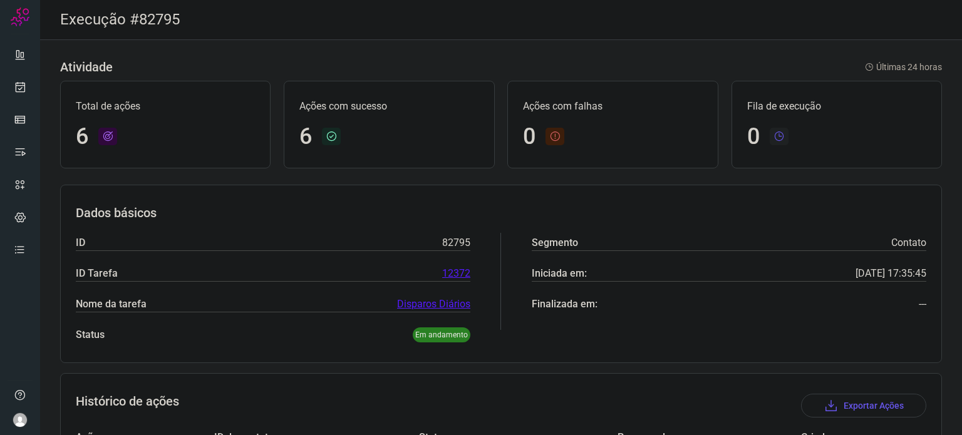
scroll to position [264, 0]
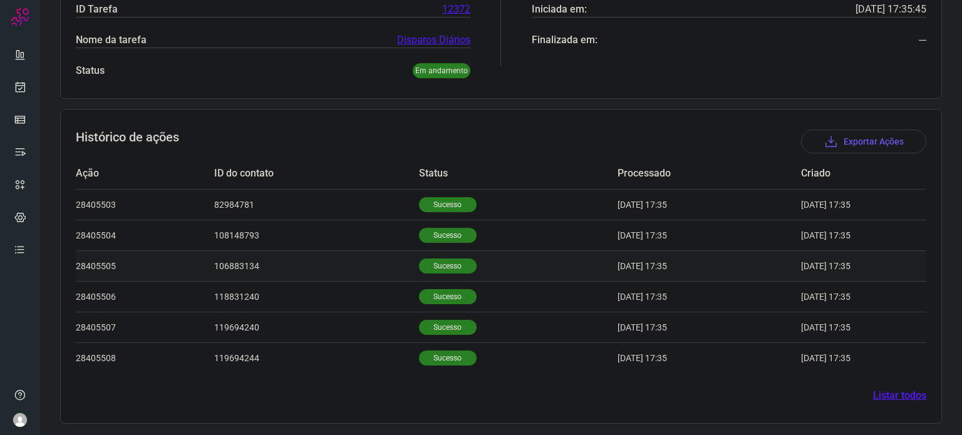
click at [453, 267] on p "Sucesso" at bounding box center [448, 266] width 58 height 15
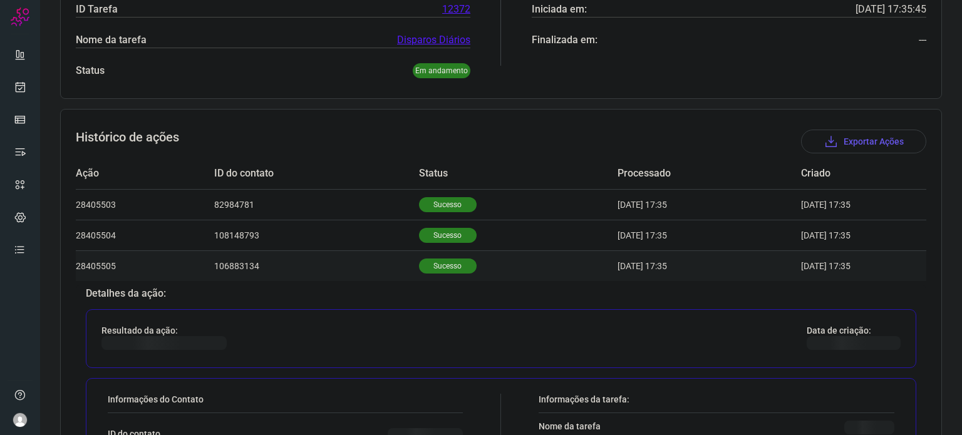
scroll to position [515, 0]
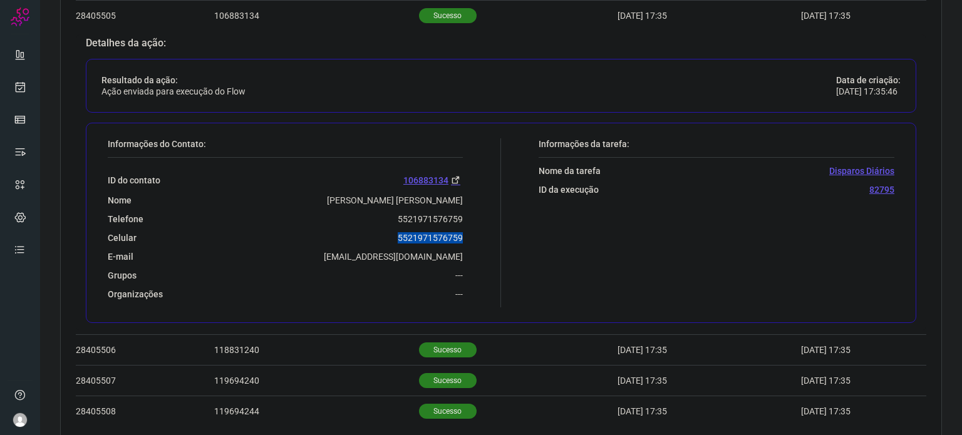
drag, startPoint x: 391, startPoint y: 237, endPoint x: 463, endPoint y: 239, distance: 72.7
click at [463, 239] on div "Informações do Contato: ID do contato 106883134 Nome [PERSON_NAME] [PERSON_NAME…" at bounding box center [301, 222] width 400 height 169
copy p "5521971576759"
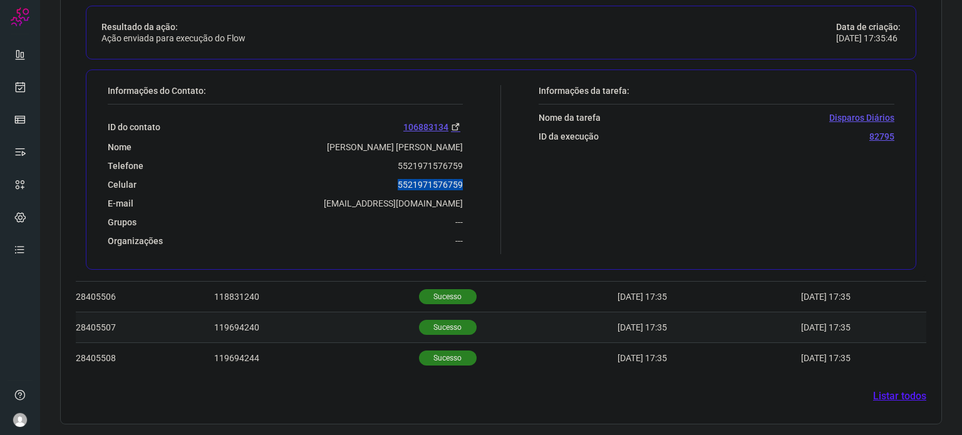
click at [435, 323] on p "Sucesso" at bounding box center [448, 327] width 58 height 15
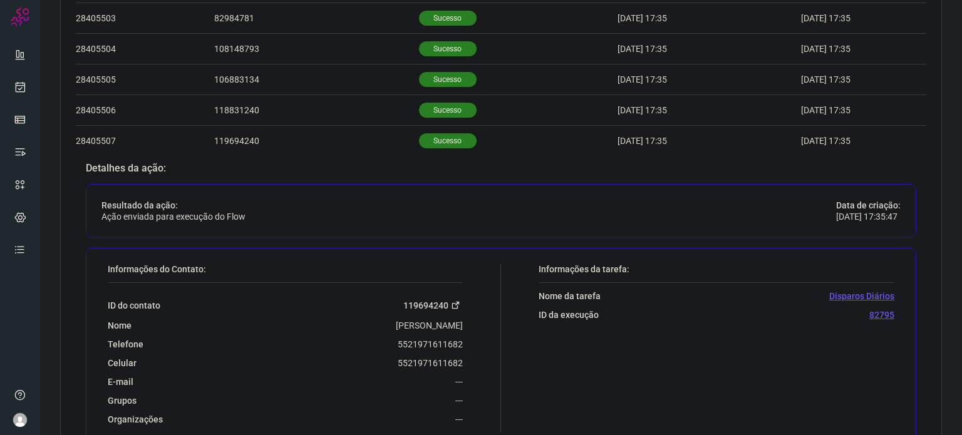
scroll to position [452, 0]
drag, startPoint x: 392, startPoint y: 341, endPoint x: 465, endPoint y: 340, distance: 72.6
click at [465, 340] on div "Informações do Contato: ID do contato 119694240 Nome [PERSON_NAME] Telefone 552…" at bounding box center [301, 346] width 400 height 169
copy p "5521971611682"
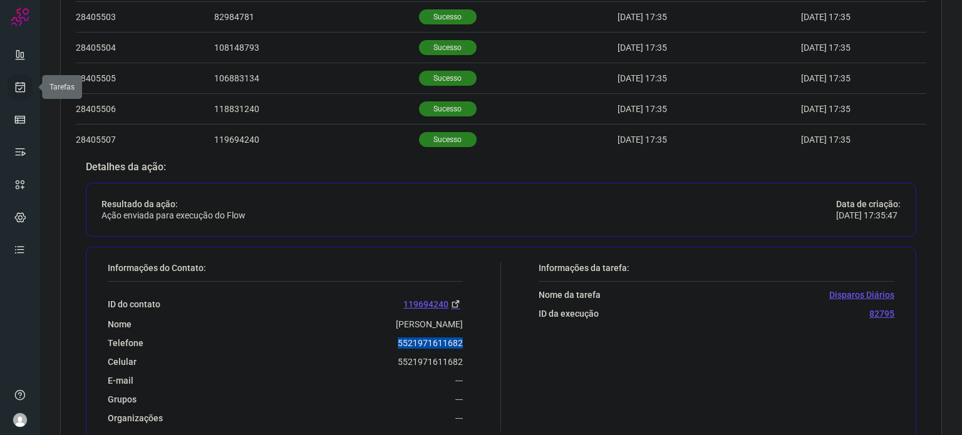
click at [20, 85] on icon at bounding box center [20, 87] width 13 height 13
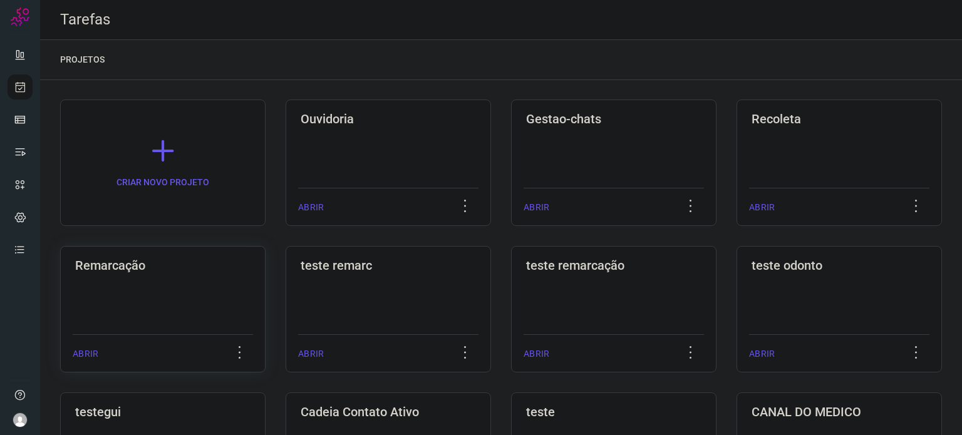
click at [286, 296] on div "Remarcação ABRIR" at bounding box center [388, 309] width 205 height 127
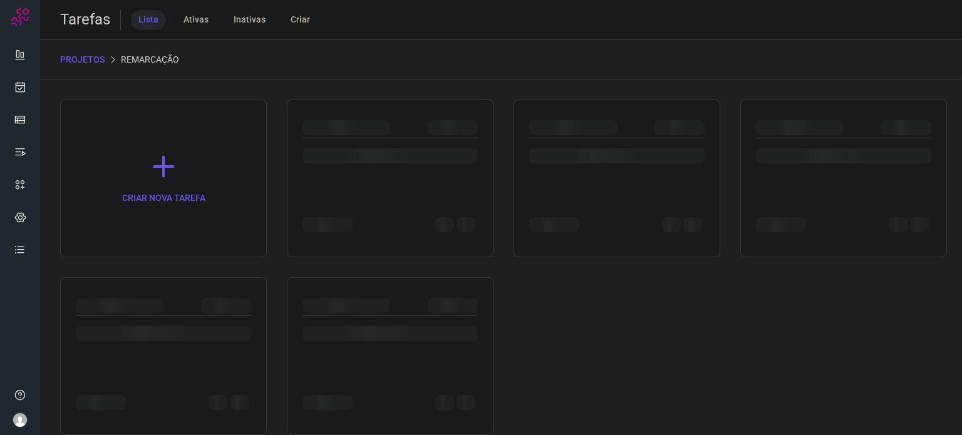
click at [147, 296] on div at bounding box center [163, 356] width 207 height 158
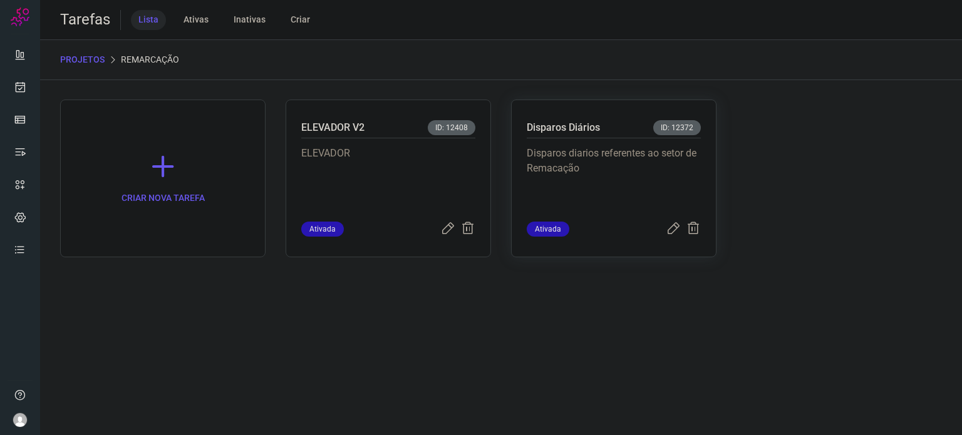
click at [602, 181] on p "Disparos diarios referentes ao setor de Remacação" at bounding box center [614, 177] width 174 height 63
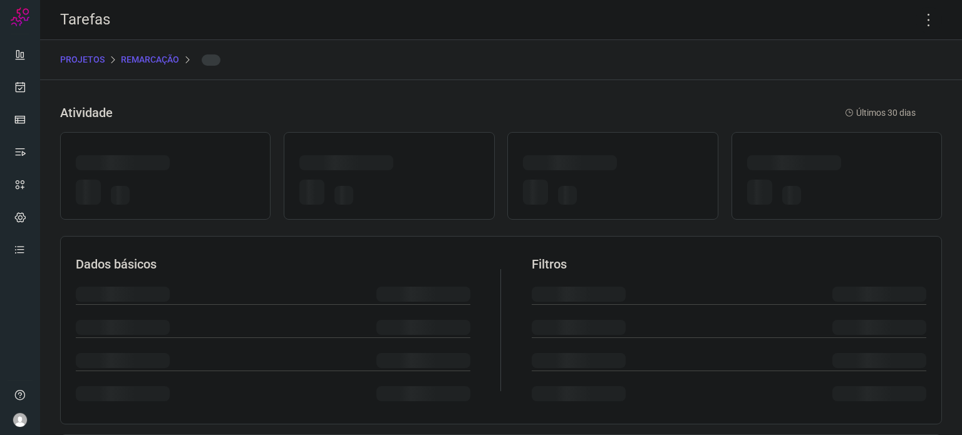
click at [602, 181] on div at bounding box center [612, 194] width 179 height 29
drag, startPoint x: 602, startPoint y: 181, endPoint x: 961, endPoint y: 47, distance: 383.1
click at [602, 180] on div at bounding box center [612, 194] width 179 height 29
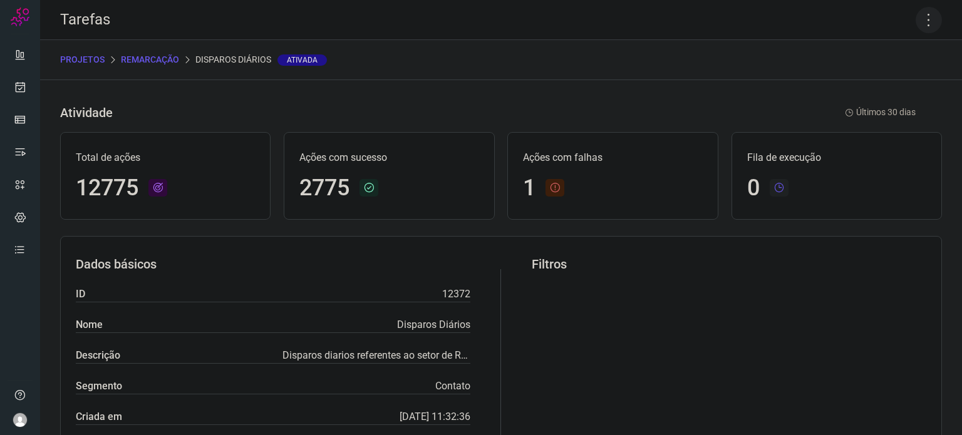
click at [916, 24] on icon at bounding box center [929, 20] width 26 height 26
click at [894, 88] on li "Executar" at bounding box center [875, 82] width 114 height 20
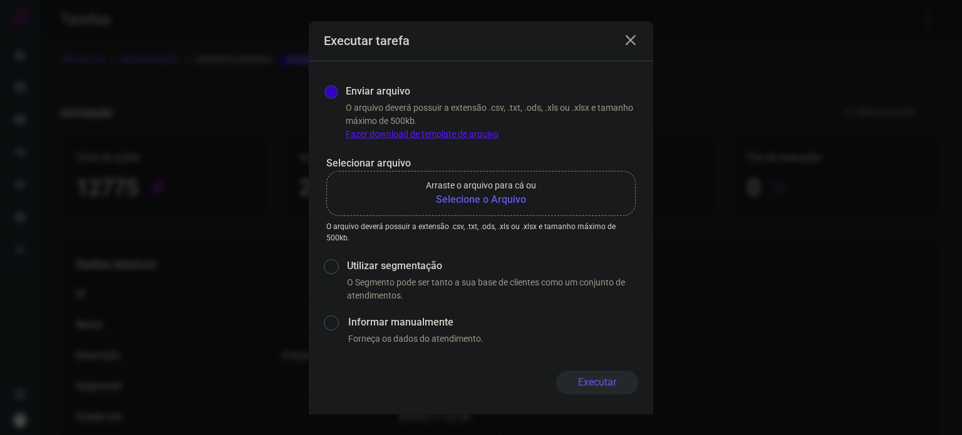
click at [458, 197] on b "Selecione o Arquivo" at bounding box center [481, 199] width 110 height 15
click at [0, 0] on input "Arraste o arquivo para cá ou Selecione o Arquivo" at bounding box center [0, 0] width 0 height 0
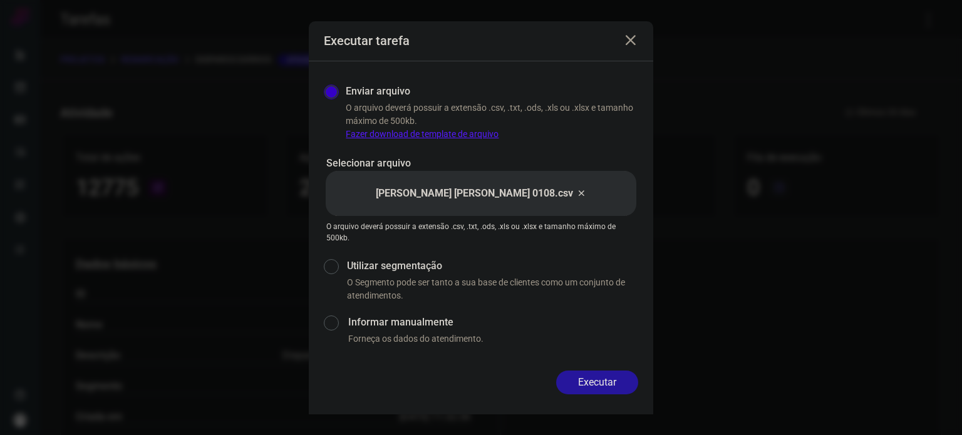
click at [604, 380] on button "Executar" at bounding box center [597, 383] width 82 height 24
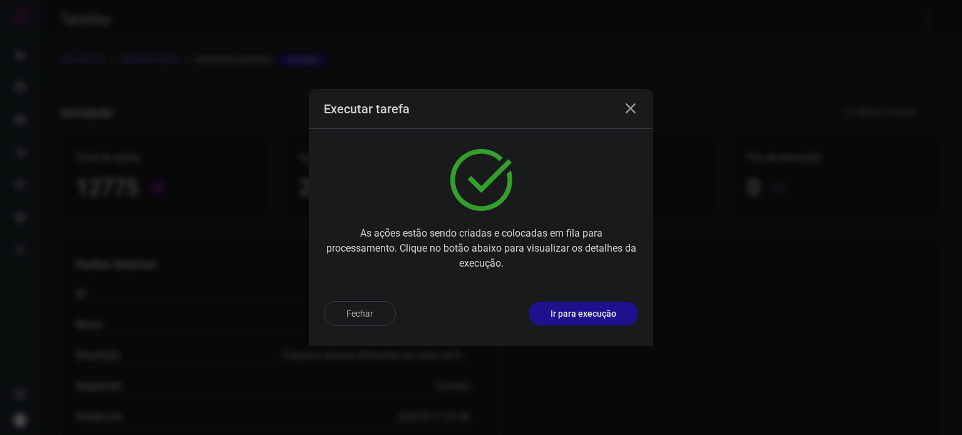
click at [594, 309] on p "Ir para execução" at bounding box center [583, 313] width 66 height 13
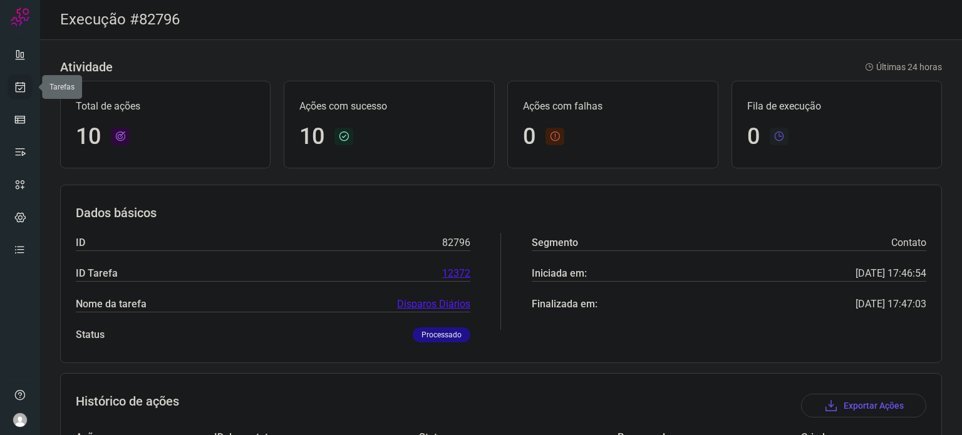
click at [14, 90] on icon at bounding box center [20, 87] width 13 height 13
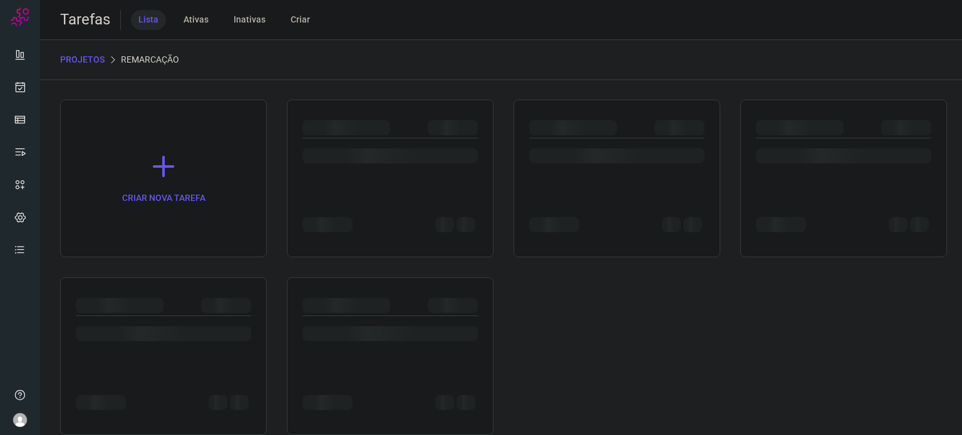
click at [173, 279] on div at bounding box center [163, 356] width 207 height 158
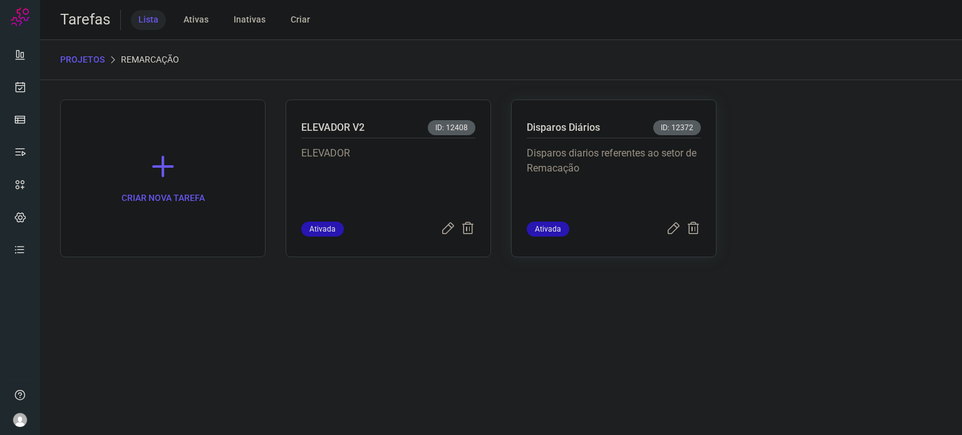
click at [656, 152] on p "Disparos diarios referentes ao setor de Remacação" at bounding box center [614, 177] width 174 height 63
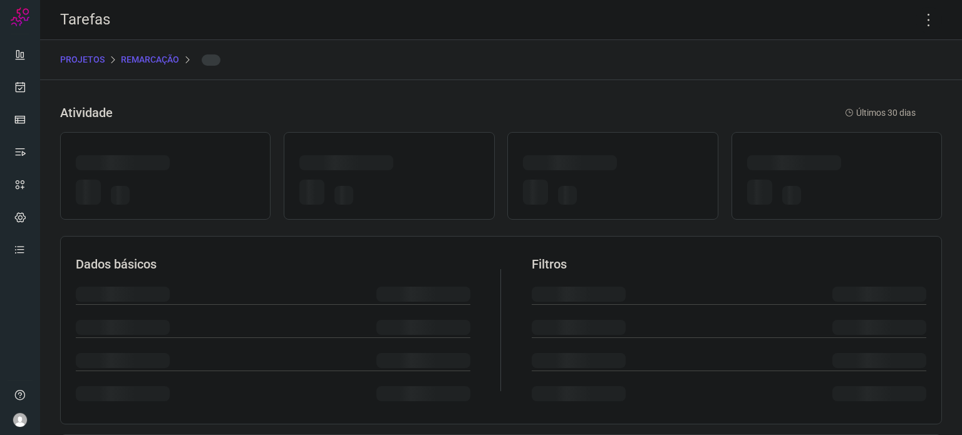
drag, startPoint x: 656, startPoint y: 152, endPoint x: 720, endPoint y: 147, distance: 64.1
click at [656, 153] on div at bounding box center [612, 176] width 210 height 88
click at [920, 15] on icon at bounding box center [929, 20] width 26 height 26
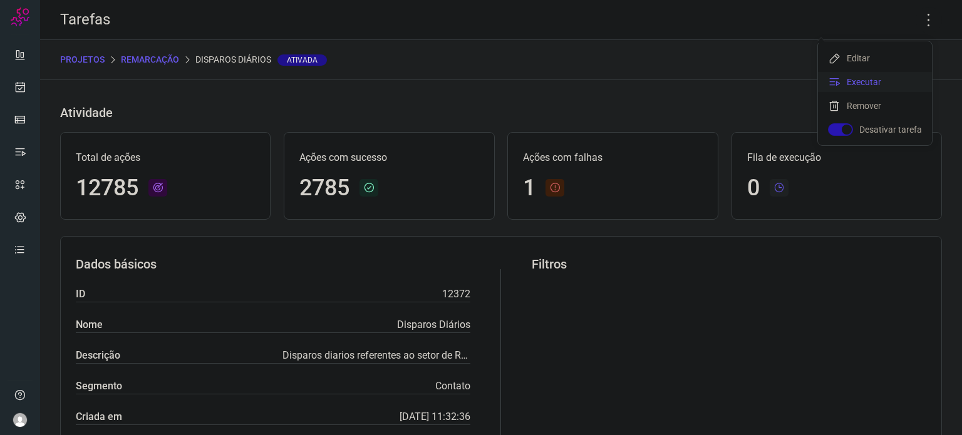
click at [870, 87] on li "Executar" at bounding box center [875, 82] width 114 height 20
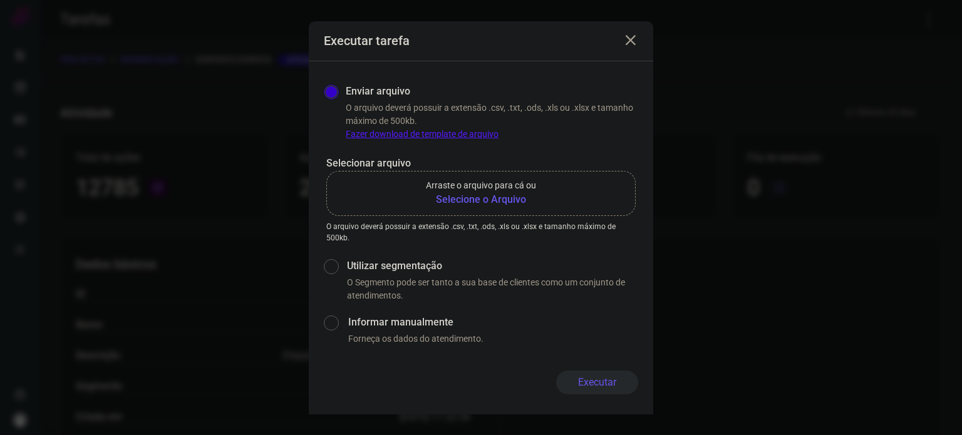
click at [504, 202] on b "Selecione o Arquivo" at bounding box center [481, 199] width 110 height 15
click at [0, 0] on input "Arraste o arquivo para cá ou Selecione o Arquivo" at bounding box center [0, 0] width 0 height 0
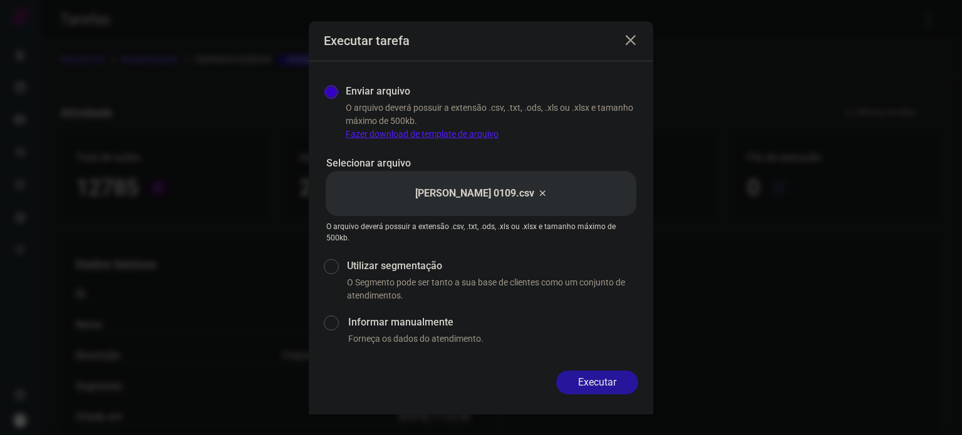
click at [611, 388] on button "Executar" at bounding box center [597, 383] width 82 height 24
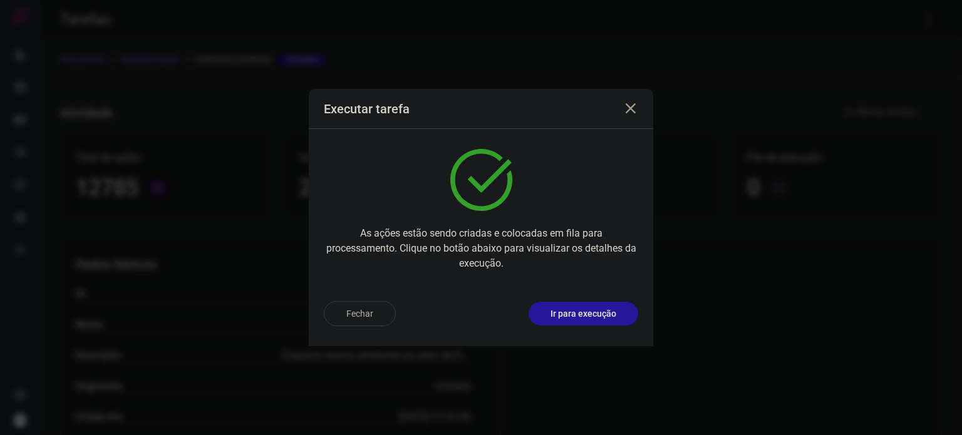
click at [586, 313] on p "Ir para execução" at bounding box center [583, 313] width 66 height 13
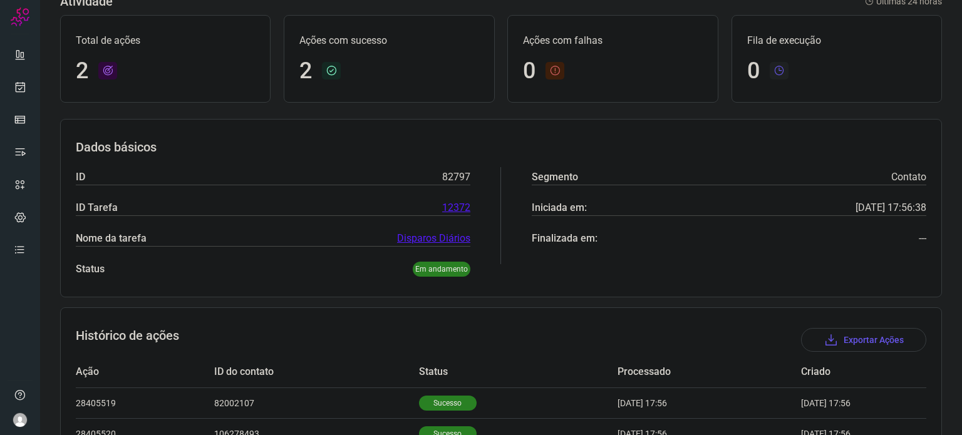
scroll to position [142, 0]
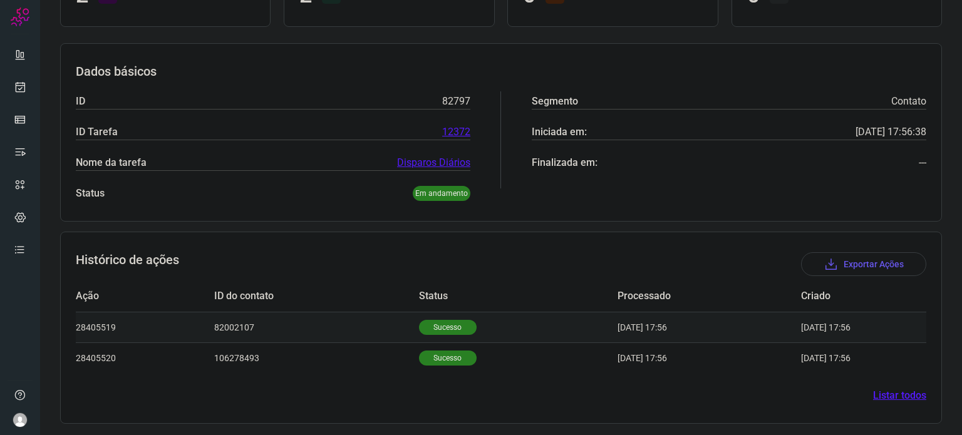
click at [440, 328] on p "Sucesso" at bounding box center [448, 327] width 58 height 15
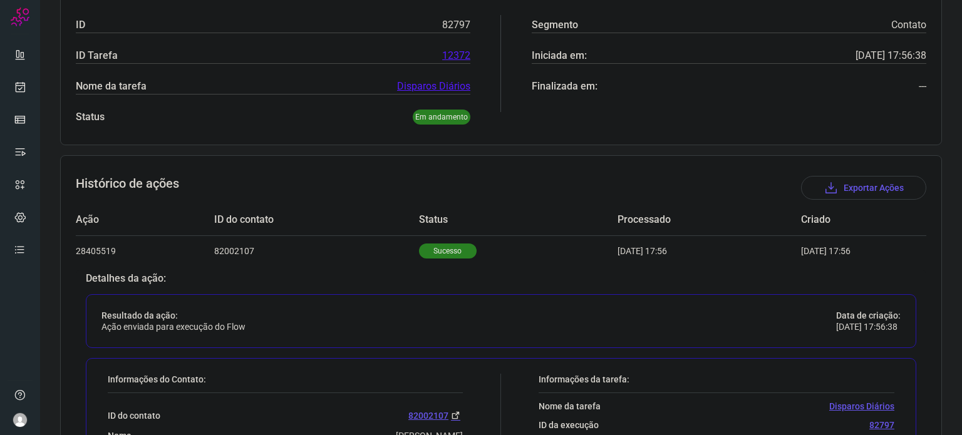
scroll to position [329, 0]
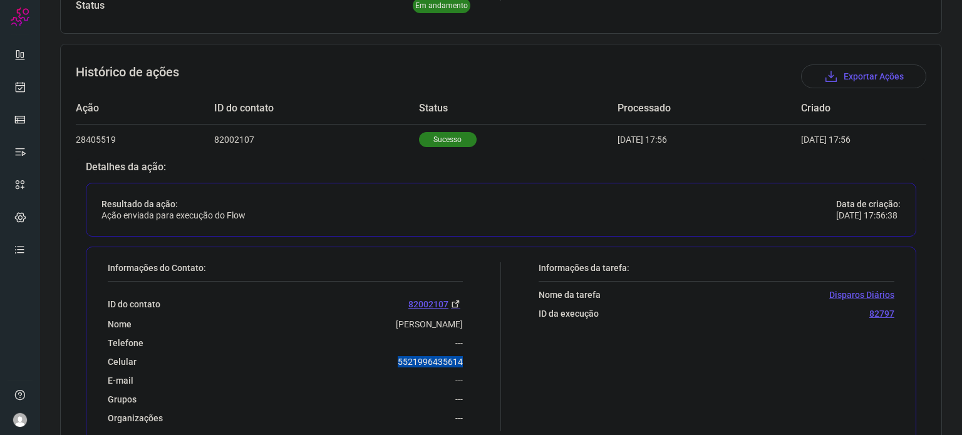
drag, startPoint x: 391, startPoint y: 355, endPoint x: 463, endPoint y: 358, distance: 72.7
click at [463, 358] on div "Informações do Contato: ID do contato 82002107 Nome jaqueline Telefone --- Celu…" at bounding box center [301, 346] width 400 height 169
copy p "5521996435614"
click at [18, 85] on icon at bounding box center [20, 87] width 13 height 13
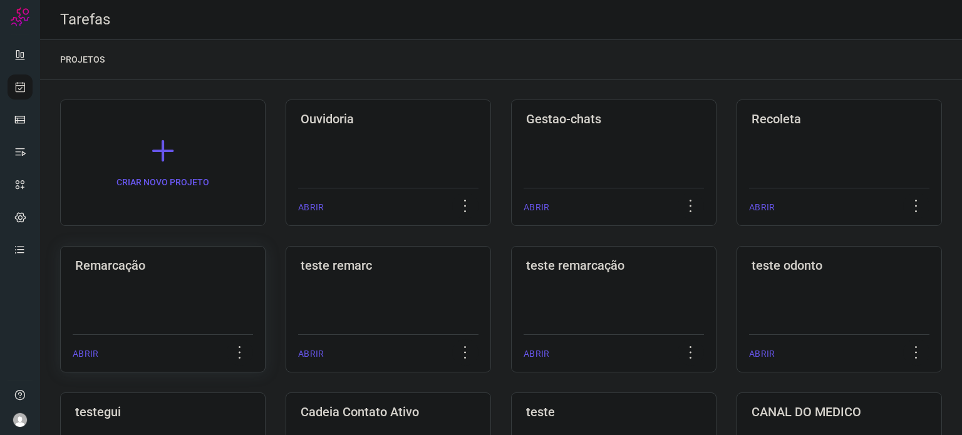
click at [286, 285] on div "Remarcação ABRIR" at bounding box center [388, 309] width 205 height 127
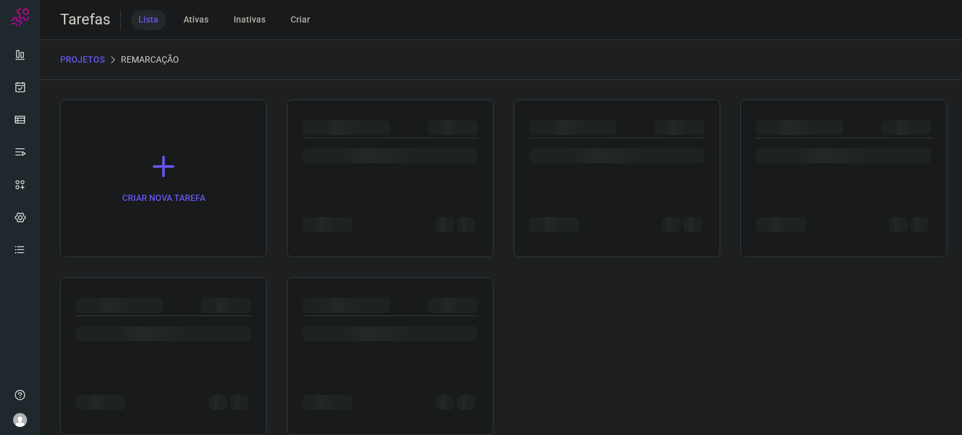
click at [153, 282] on div at bounding box center [163, 356] width 207 height 158
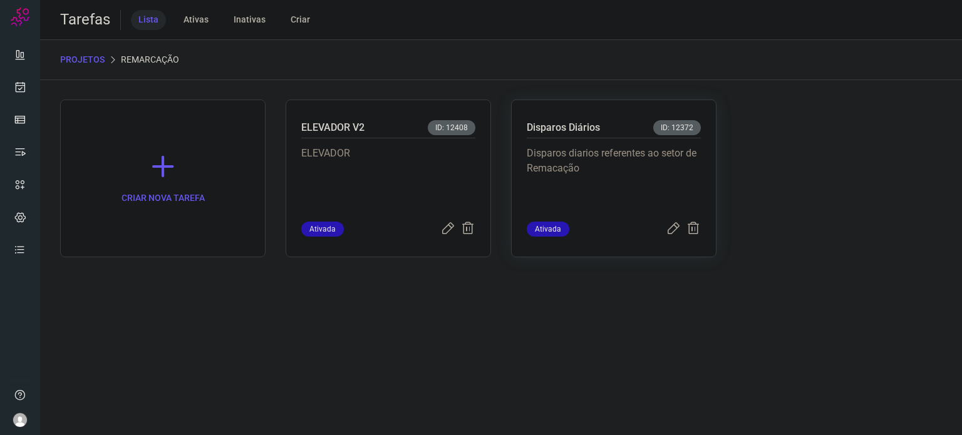
click at [642, 173] on p "Disparos diarios referentes ao setor de Remacação" at bounding box center [614, 177] width 174 height 63
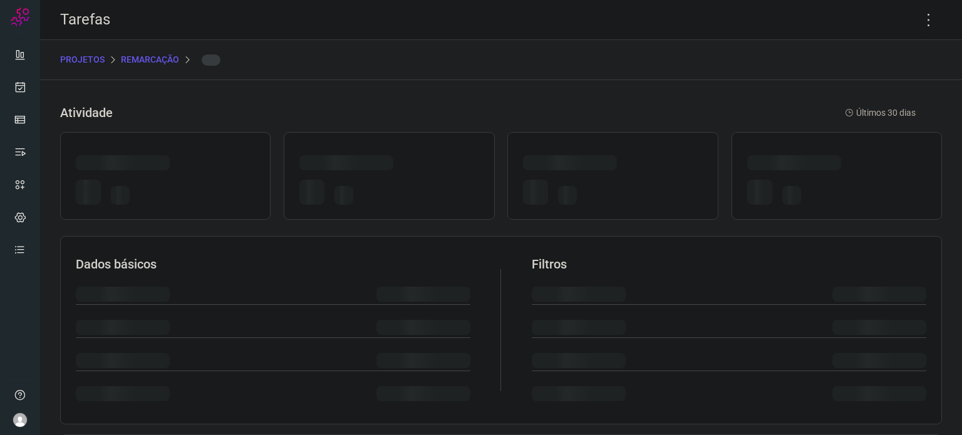
click at [642, 173] on div at bounding box center [612, 164] width 179 height 19
click at [919, 21] on icon at bounding box center [929, 20] width 26 height 26
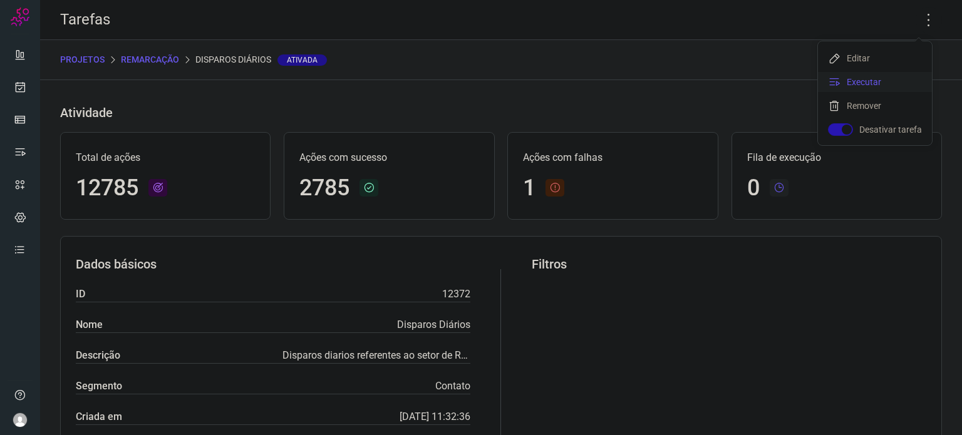
click at [901, 85] on li "Executar" at bounding box center [875, 82] width 114 height 20
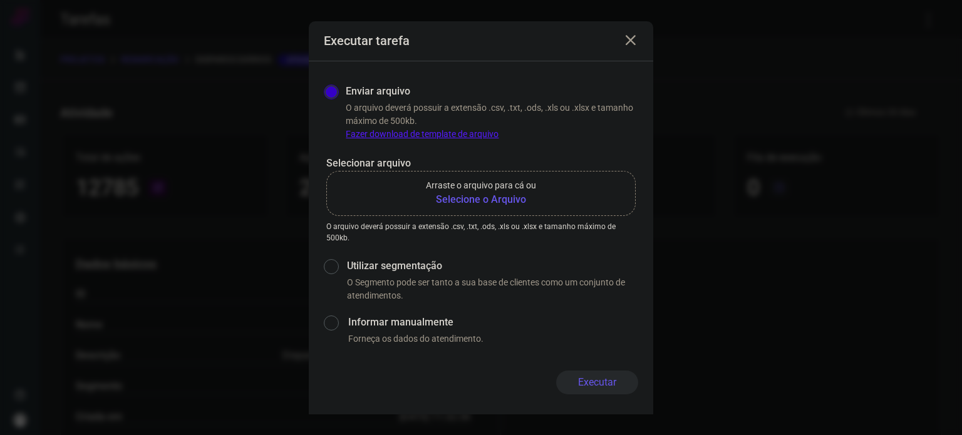
click at [500, 192] on b "Selecione o Arquivo" at bounding box center [481, 199] width 110 height 15
click at [0, 0] on input "Arraste o arquivo para cá ou Selecione o Arquivo" at bounding box center [0, 0] width 0 height 0
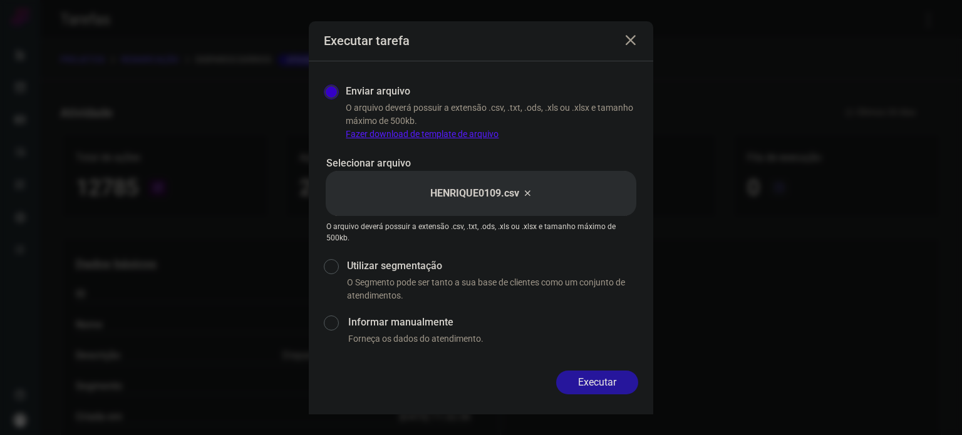
click at [609, 388] on button "Executar" at bounding box center [597, 383] width 82 height 24
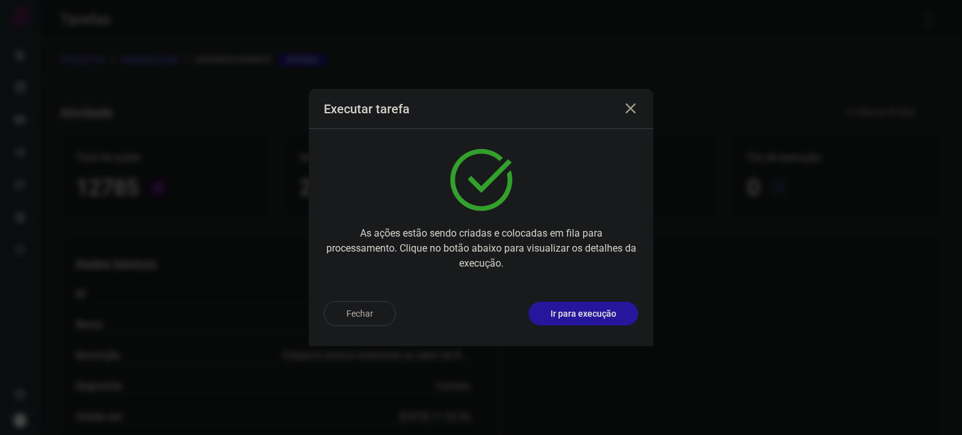
click at [561, 313] on p "Ir para execução" at bounding box center [583, 313] width 66 height 13
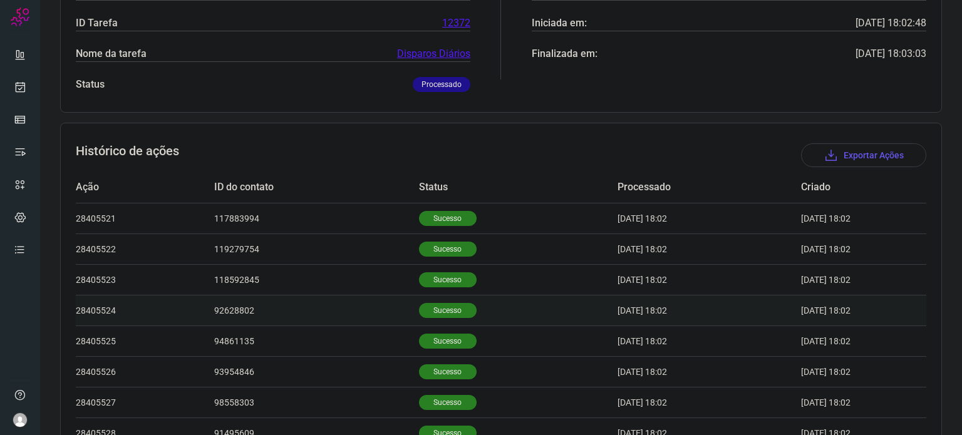
click at [455, 295] on td "Sucesso" at bounding box center [518, 310] width 199 height 31
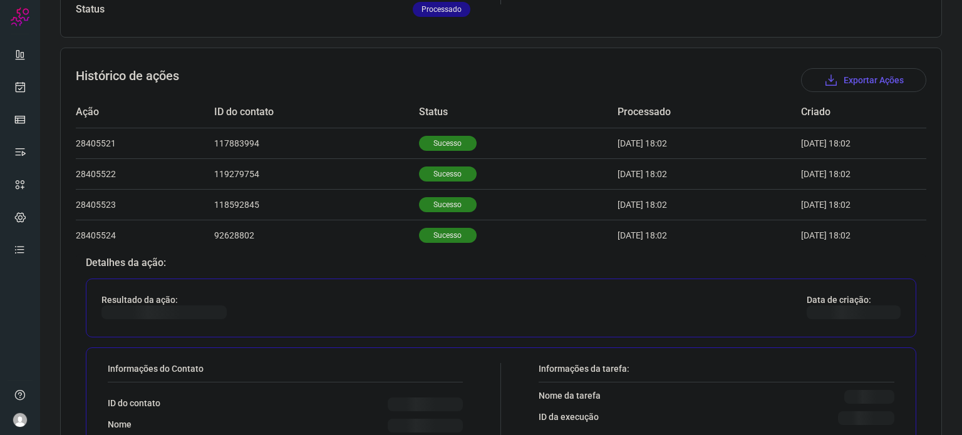
scroll to position [501, 0]
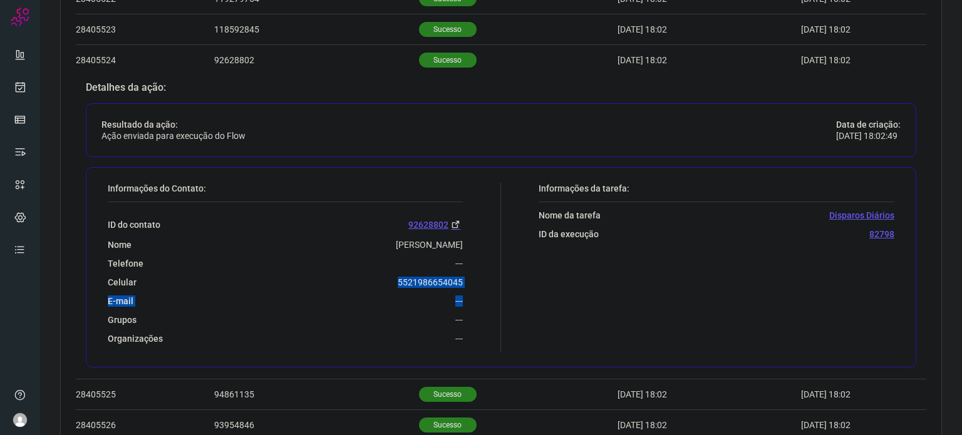
drag, startPoint x: 428, startPoint y: 285, endPoint x: 476, endPoint y: 288, distance: 47.7
click at [476, 288] on div "Informações do Contato: ID do contato [PHONE_NUMBER] Nome [PERSON_NAME] Telefon…" at bounding box center [301, 267] width 400 height 169
click at [467, 276] on div "Informações do Contato: ID do contato [PHONE_NUMBER] Nome [PERSON_NAME] Telefon…" at bounding box center [301, 267] width 400 height 169
click at [465, 281] on div "Informações do Contato: ID do contato [PHONE_NUMBER] Nome [PERSON_NAME] Telefon…" at bounding box center [301, 267] width 400 height 169
click at [473, 269] on div "Informações do Contato: ID do contato [PHONE_NUMBER] Nome [PERSON_NAME] Telefon…" at bounding box center [301, 267] width 400 height 169
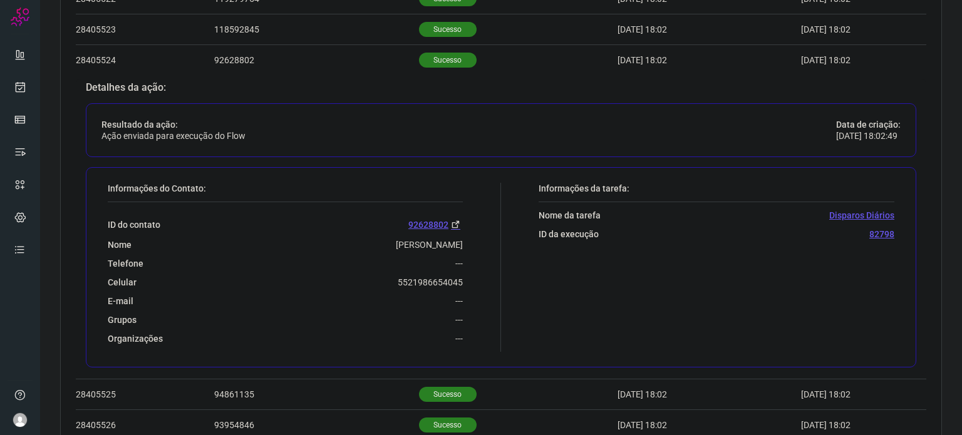
click at [478, 219] on div "Informações do Contato: ID do contato [PHONE_NUMBER] Nome [PERSON_NAME] Telefon…" at bounding box center [301, 267] width 400 height 169
drag, startPoint x: 461, startPoint y: 279, endPoint x: 380, endPoint y: 272, distance: 81.7
click at [380, 272] on div "Informações do Contato: ID do contato [PHONE_NUMBER] Nome [PERSON_NAME] Telefon…" at bounding box center [301, 267] width 400 height 169
copy p "5521986654045"
click at [23, 94] on link at bounding box center [20, 87] width 25 height 25
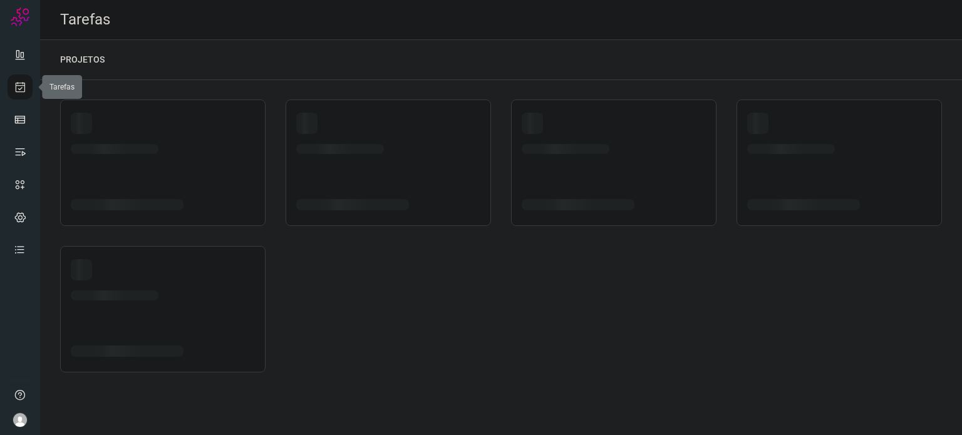
click at [23, 94] on link at bounding box center [20, 87] width 25 height 25
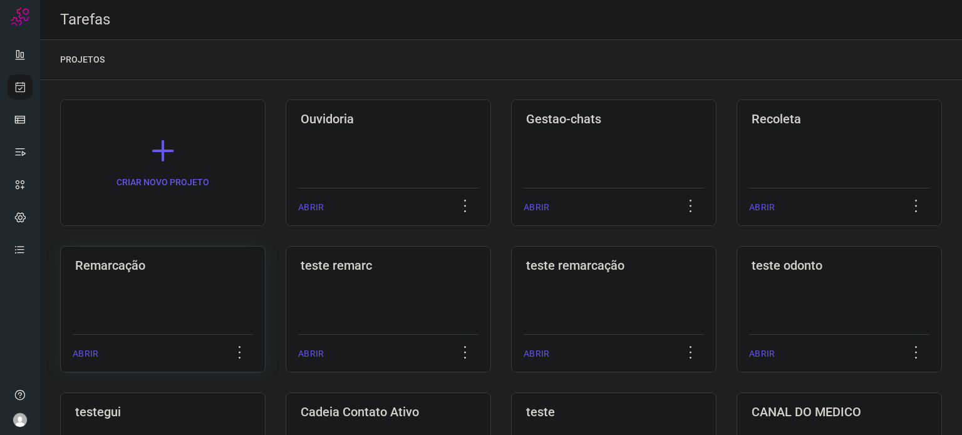
click at [286, 275] on div "Remarcação ABRIR" at bounding box center [388, 309] width 205 height 127
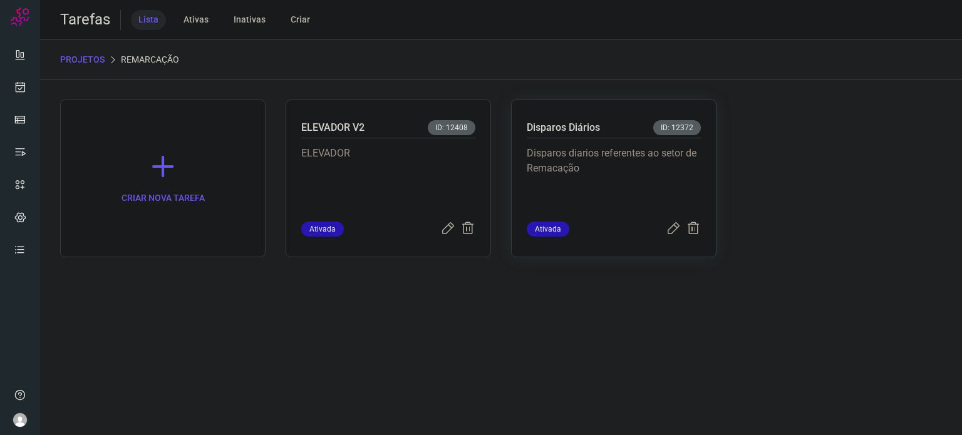
click at [601, 158] on p "Disparos diarios referentes ao setor de Remacação" at bounding box center [614, 177] width 174 height 63
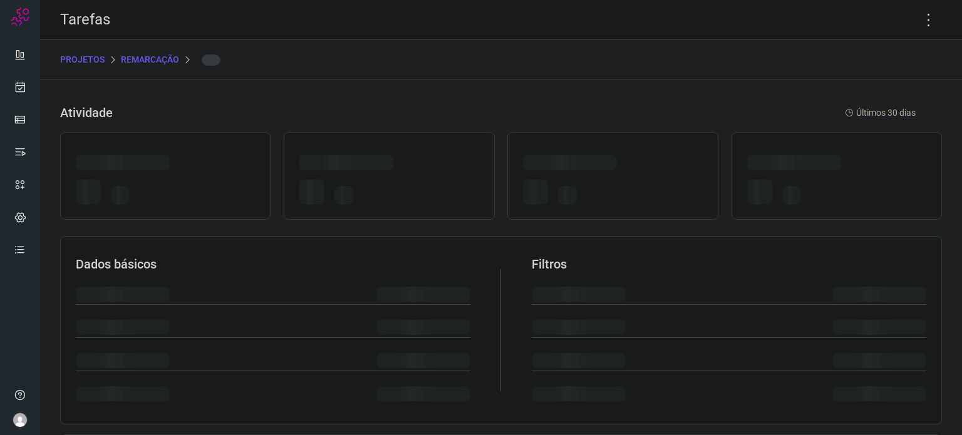
click at [601, 158] on div at bounding box center [570, 162] width 94 height 15
click at [921, 23] on icon at bounding box center [929, 20] width 26 height 26
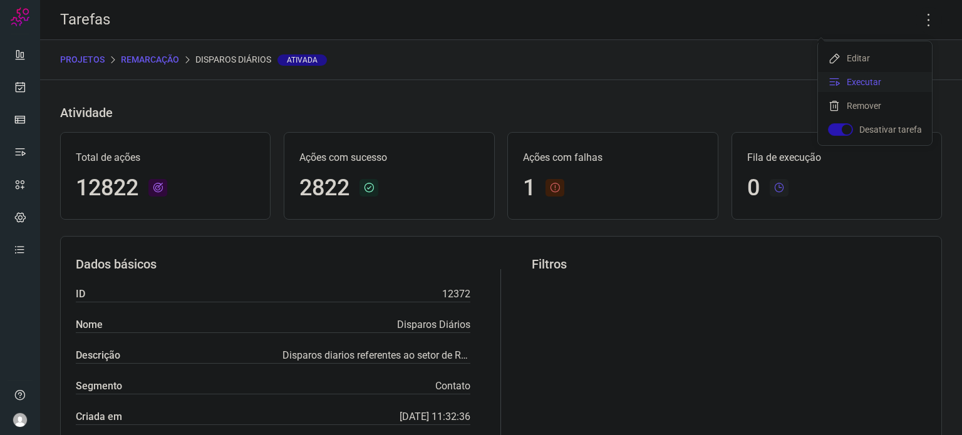
click at [855, 85] on li "Executar" at bounding box center [875, 82] width 114 height 20
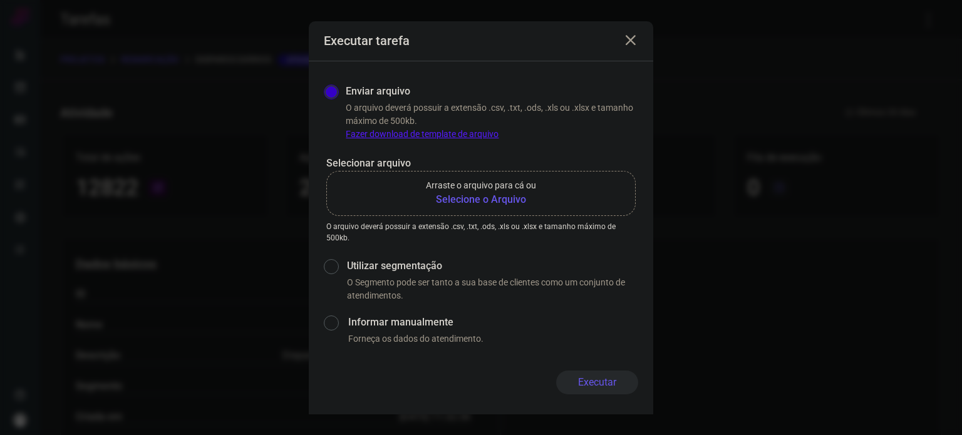
click at [458, 194] on b "Selecione o Arquivo" at bounding box center [481, 199] width 110 height 15
click at [0, 0] on input "Arraste o arquivo para cá ou Selecione o Arquivo" at bounding box center [0, 0] width 0 height 0
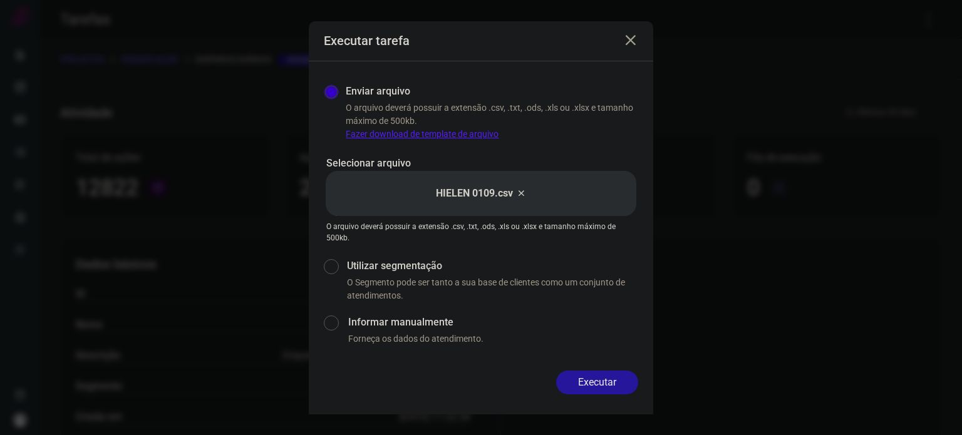
click at [604, 387] on button "Executar" at bounding box center [597, 383] width 82 height 24
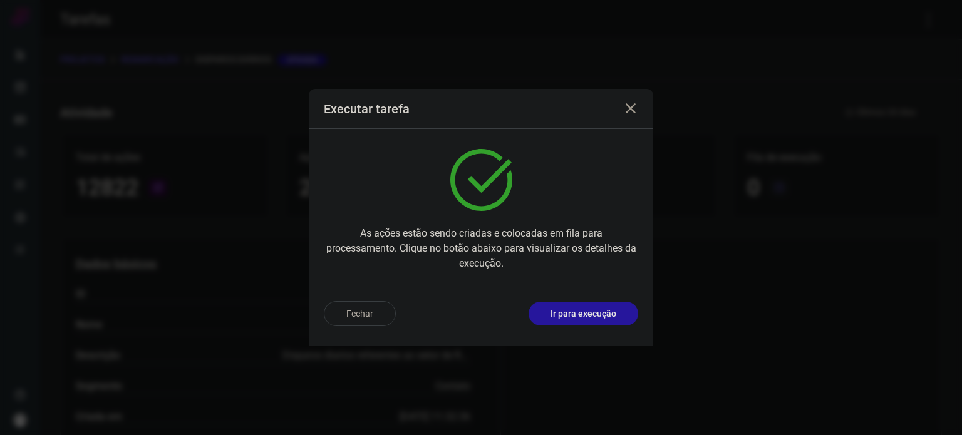
click at [591, 318] on p "Ir para execução" at bounding box center [583, 313] width 66 height 13
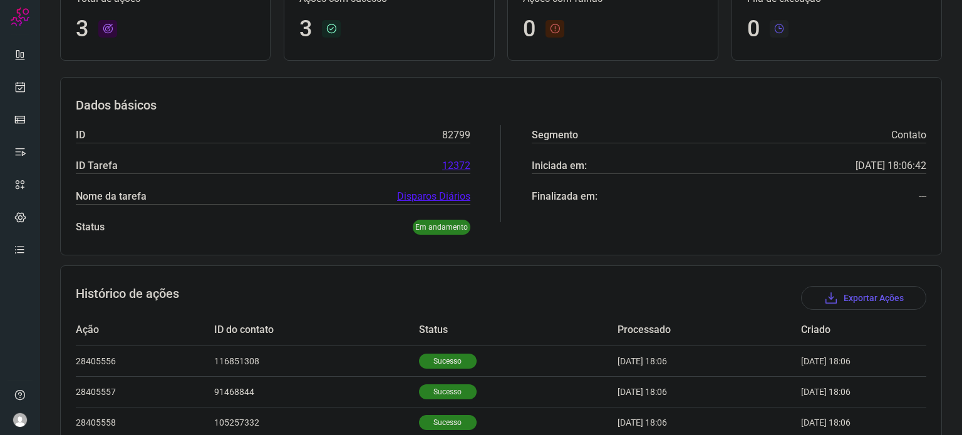
scroll to position [172, 0]
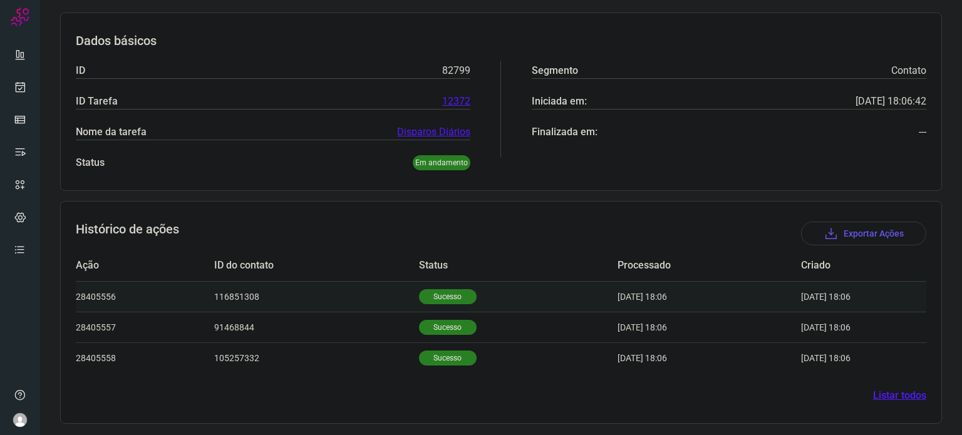
click at [436, 310] on td "Sucesso" at bounding box center [518, 296] width 199 height 31
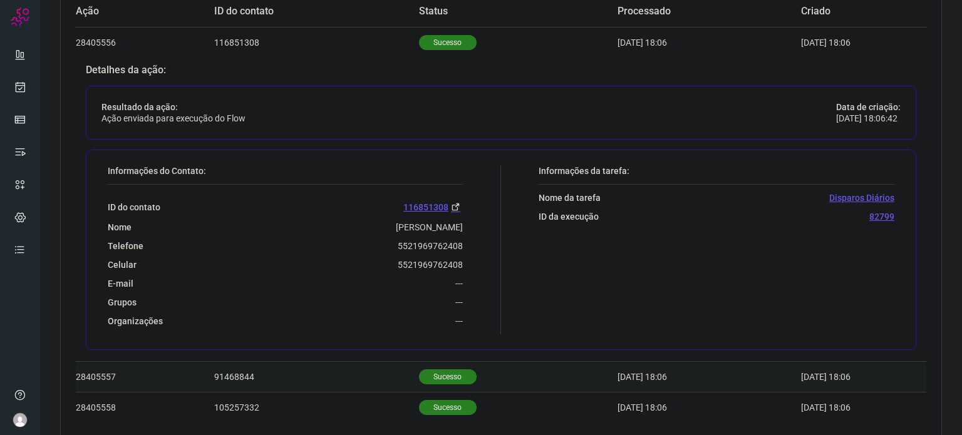
scroll to position [476, 0]
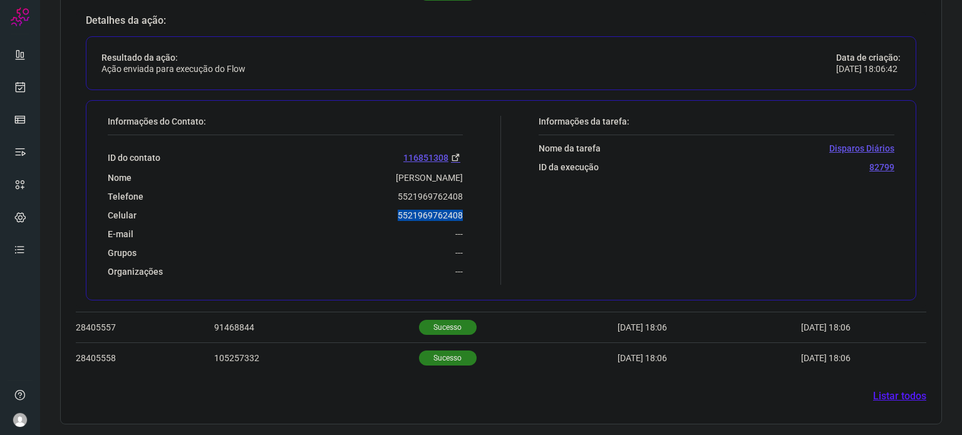
drag, startPoint x: 393, startPoint y: 216, endPoint x: 465, endPoint y: 212, distance: 71.5
click at [465, 212] on div "Informações do Contato: ID do contato 116851308 Nome [PERSON_NAME] Telefone 552…" at bounding box center [301, 200] width 400 height 169
copy p "5521969762408"
